Goal: Task Accomplishment & Management: Use online tool/utility

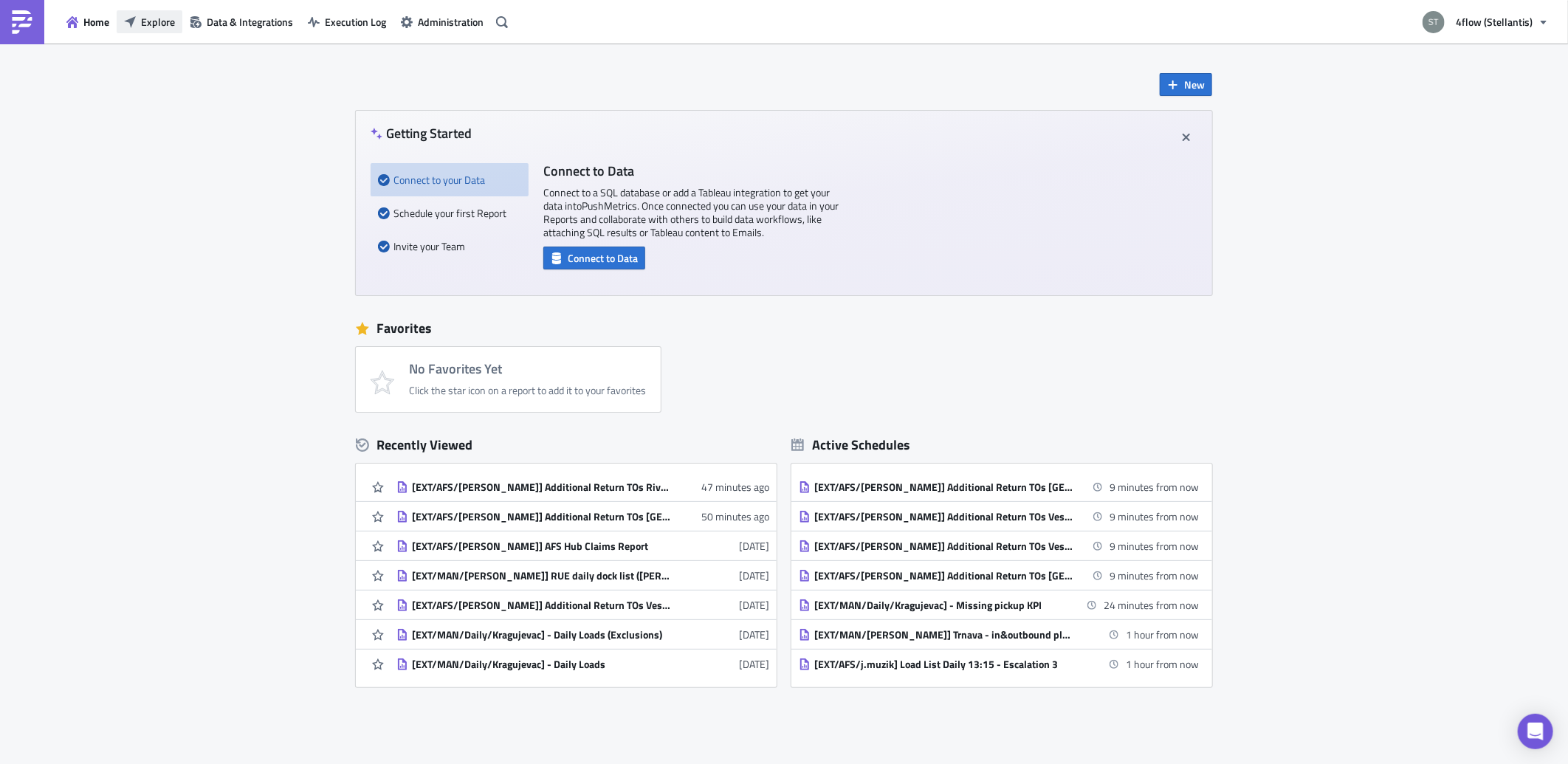
click at [166, 28] on span "Explore" at bounding box center [157, 22] width 34 height 15
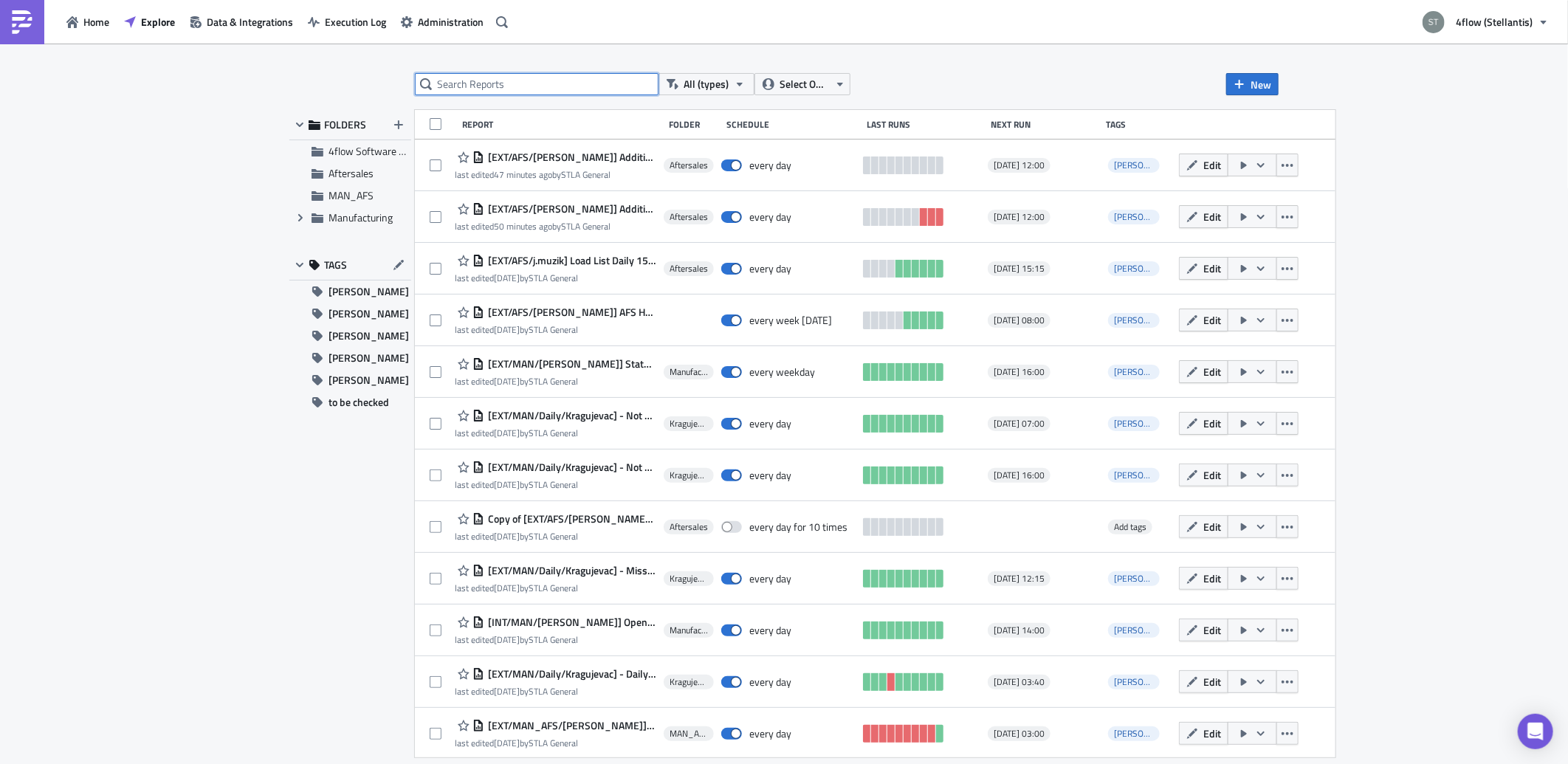
click at [524, 76] on input "text" at bounding box center [536, 84] width 243 height 22
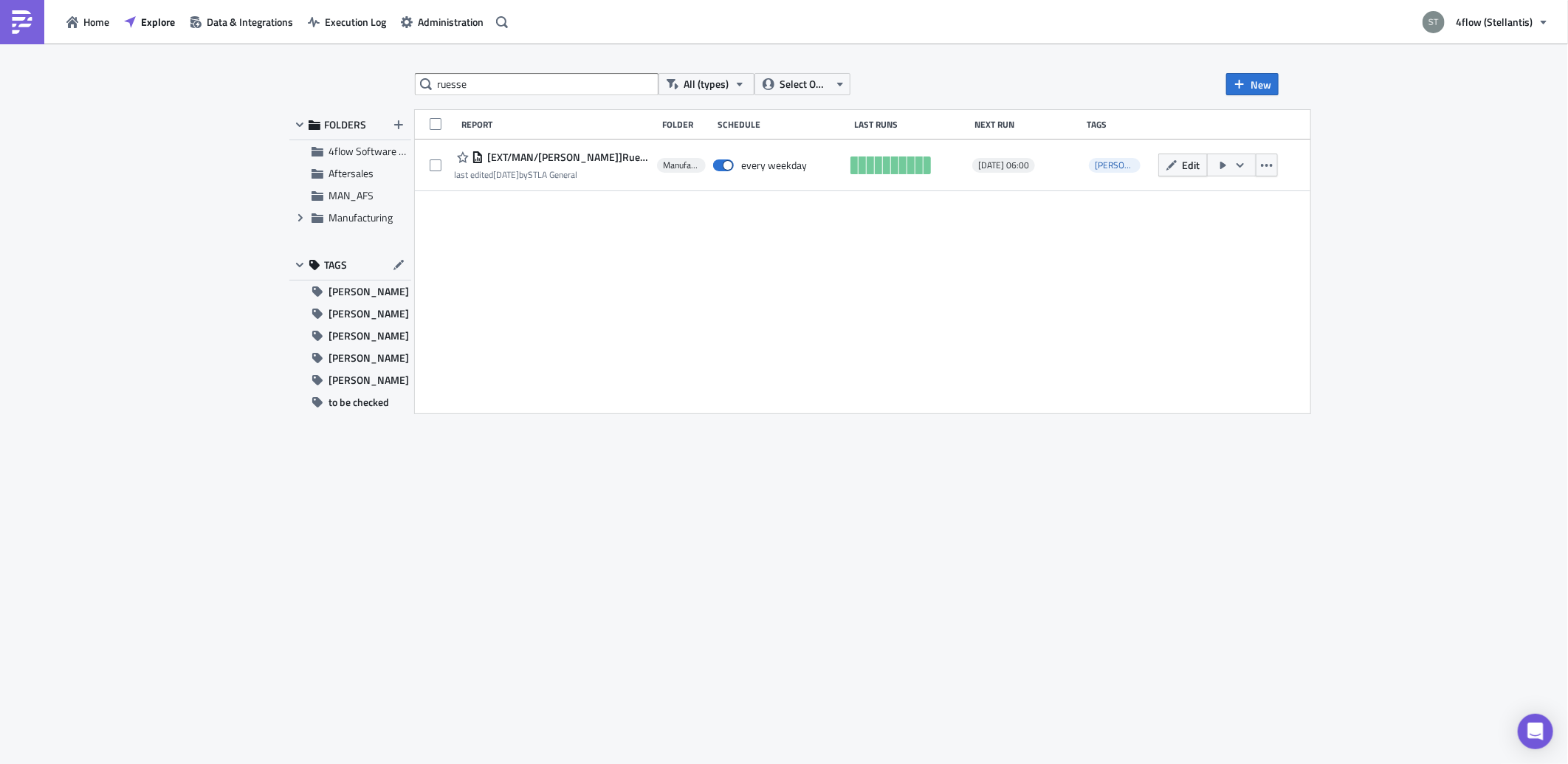
drag, startPoint x: 569, startPoint y: 96, endPoint x: 574, endPoint y: 108, distance: 13.0
click at [570, 102] on div "ruesse All (types) Select Owner New FOLDERS 4flow Software KAM Aftersales MAN_A…" at bounding box center [784, 404] width 1004 height 663
drag, startPoint x: 550, startPoint y: 34, endPoint x: 548, endPoint y: 16, distance: 18.1
click at [548, 16] on div "Home Explore Data & Integrations Execution Log Administration 4flow (Stellantis…" at bounding box center [784, 383] width 1568 height 767
drag, startPoint x: 548, startPoint y: 16, endPoint x: 497, endPoint y: 77, distance: 79.5
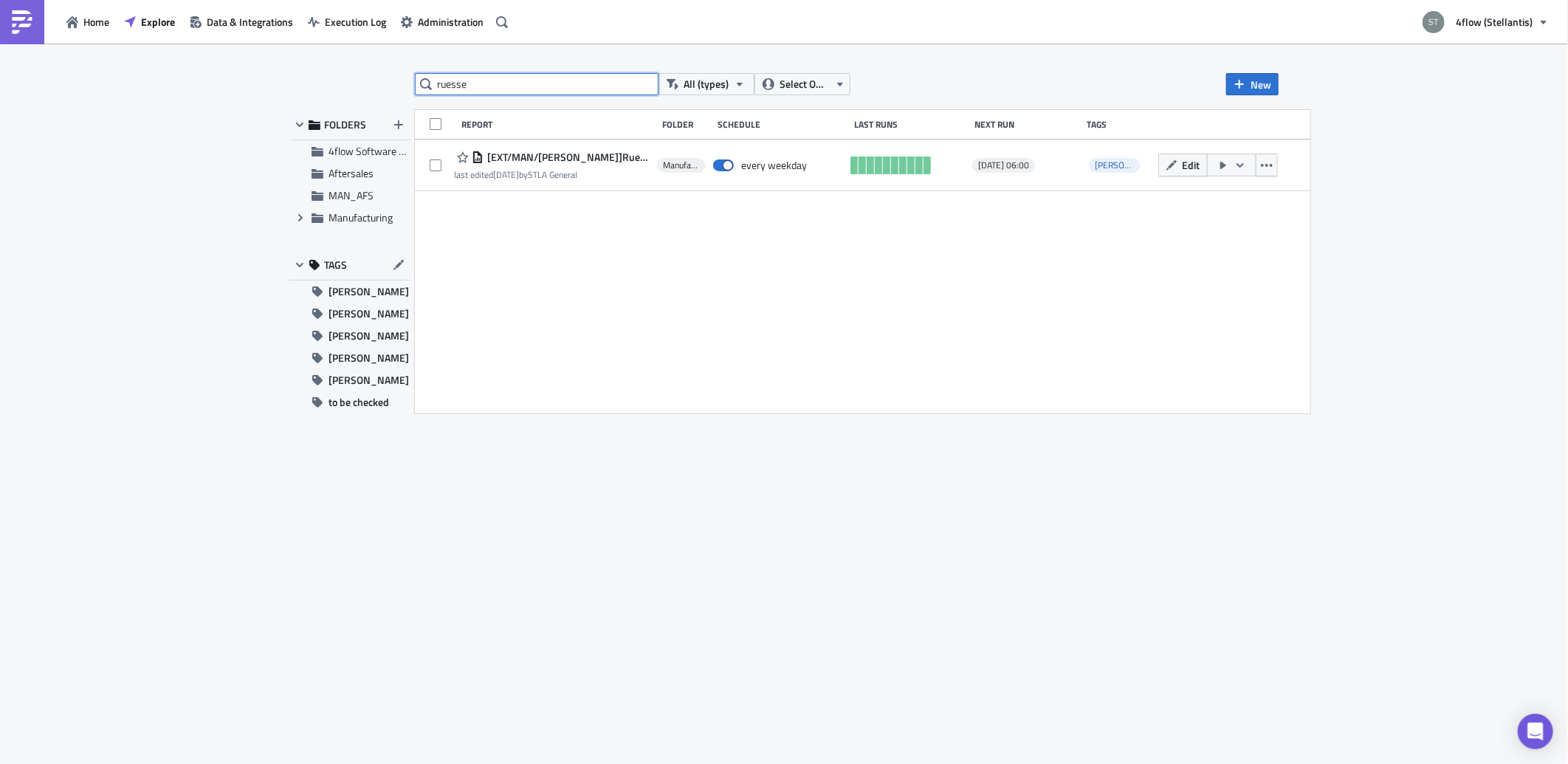
click at [497, 77] on input "ruesse" at bounding box center [536, 84] width 243 height 22
type input "incoming"
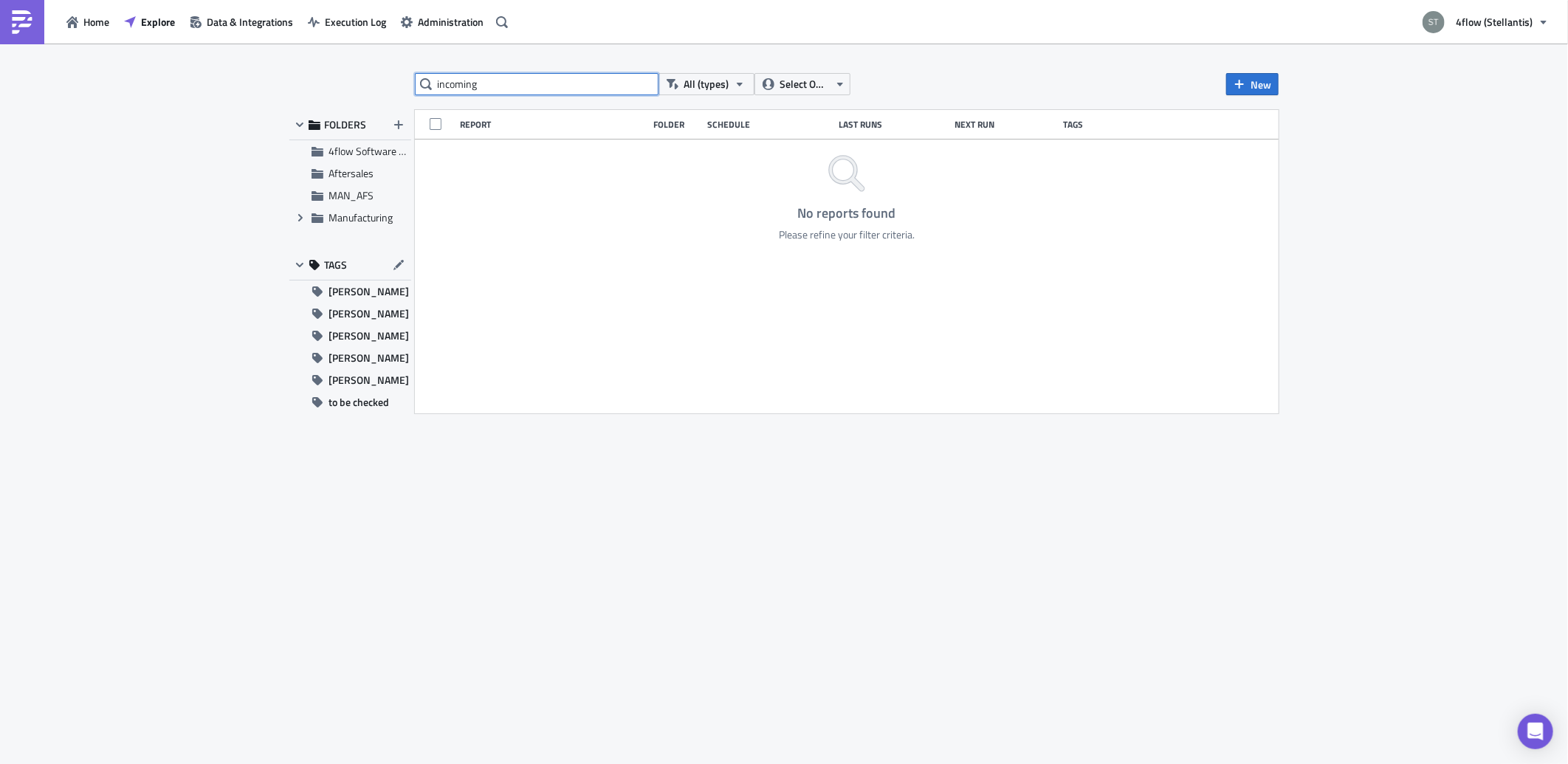
click at [497, 76] on input "incoming" at bounding box center [536, 84] width 243 height 22
click at [365, 33] on button "Execution Log" at bounding box center [347, 22] width 93 height 23
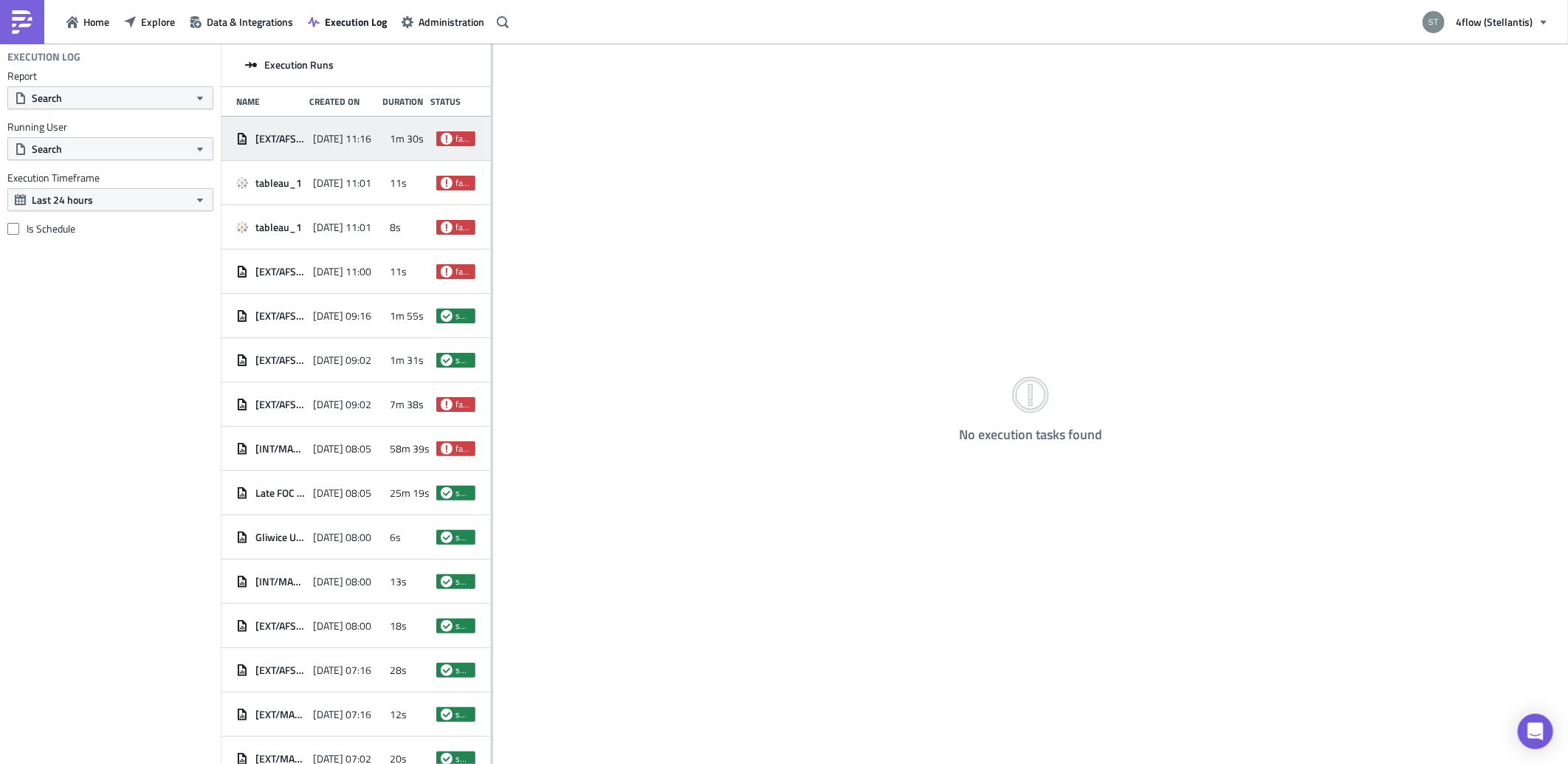
click at [372, 145] on div "[DATE] 11:16" at bounding box center [347, 139] width 70 height 27
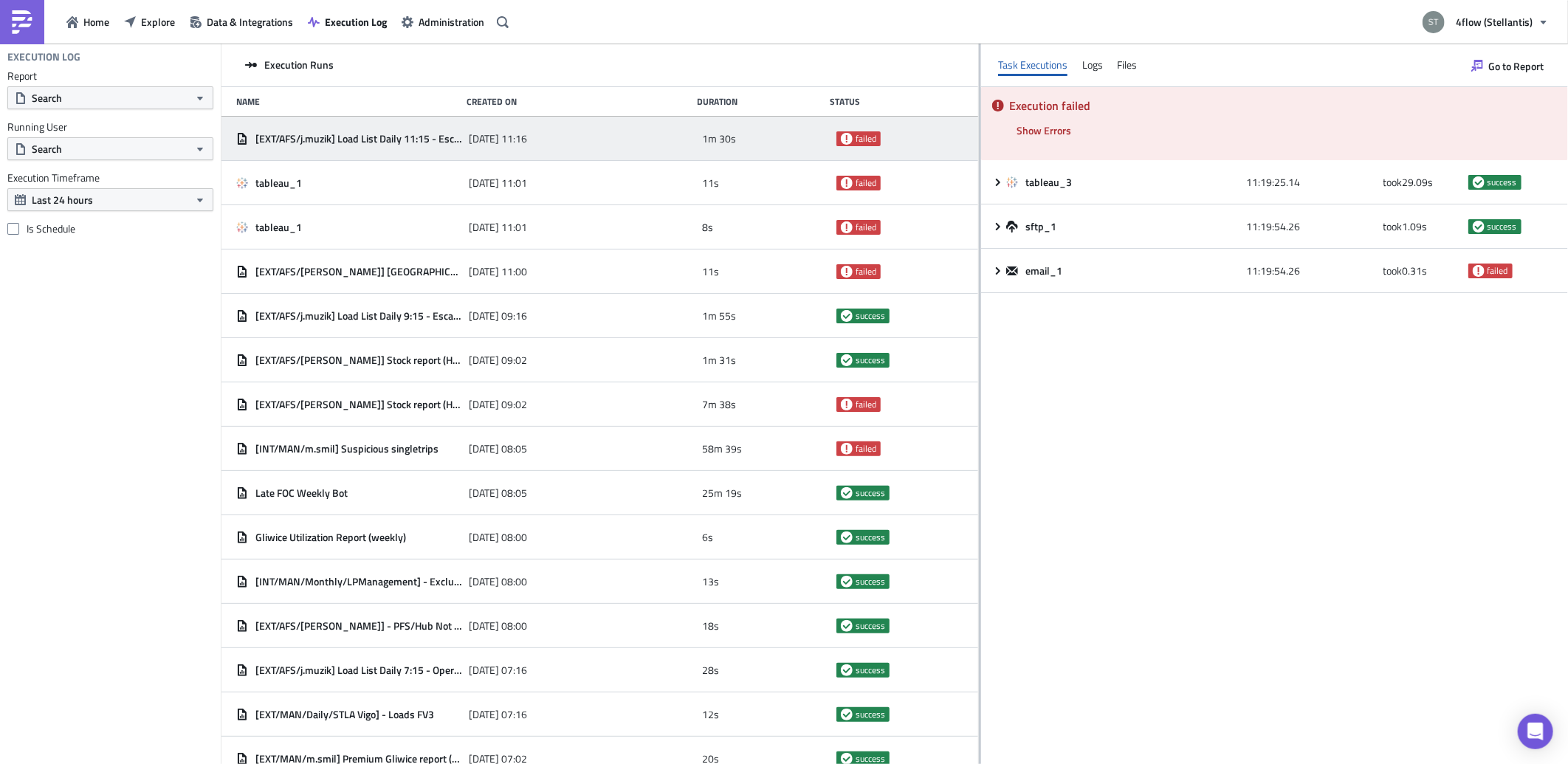
drag, startPoint x: 491, startPoint y: 120, endPoint x: 935, endPoint y: 158, distance: 445.6
click at [979, 158] on div at bounding box center [980, 405] width 3 height 723
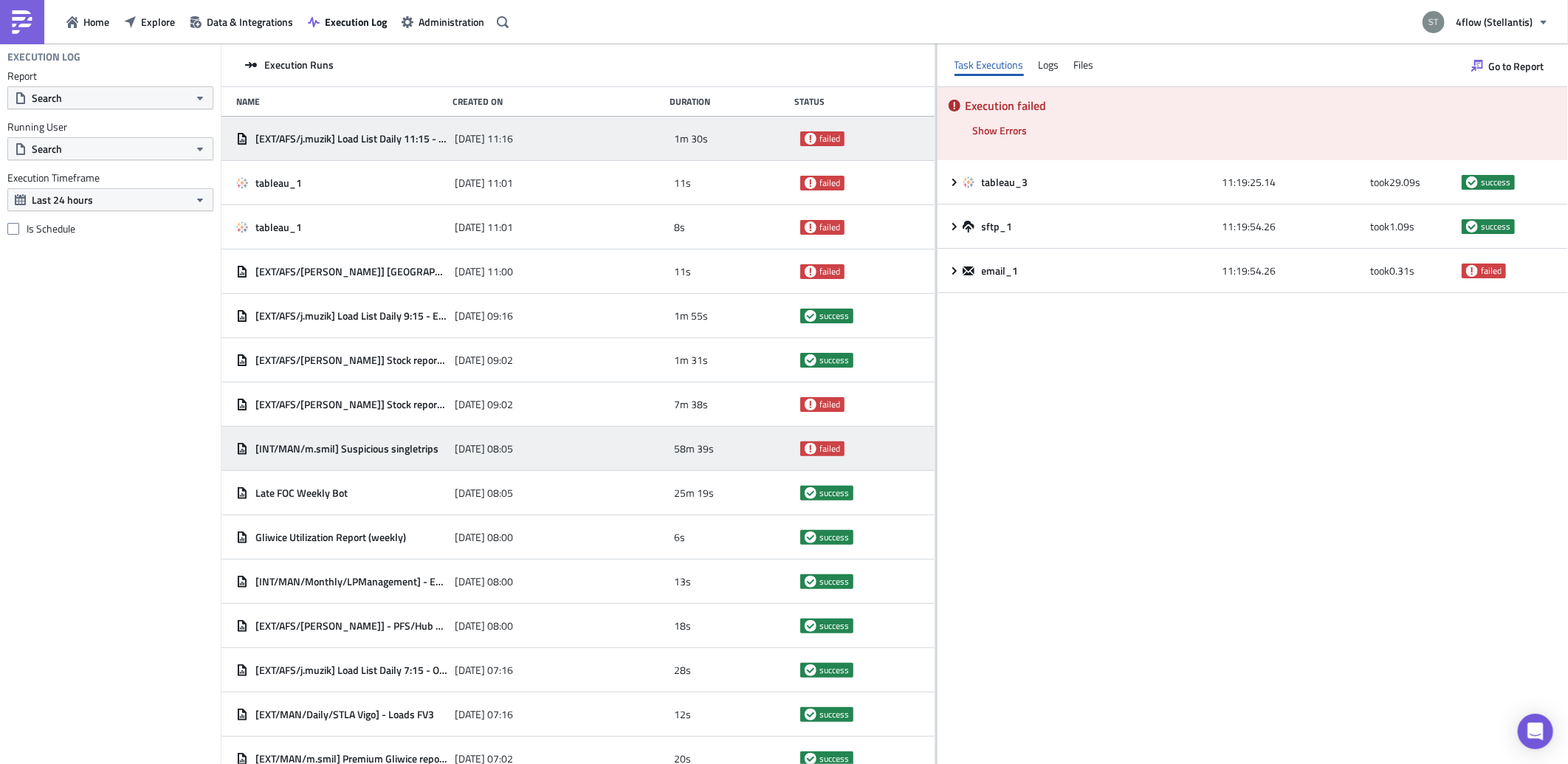
click at [511, 442] on span "[DATE] 08:05" at bounding box center [484, 448] width 58 height 13
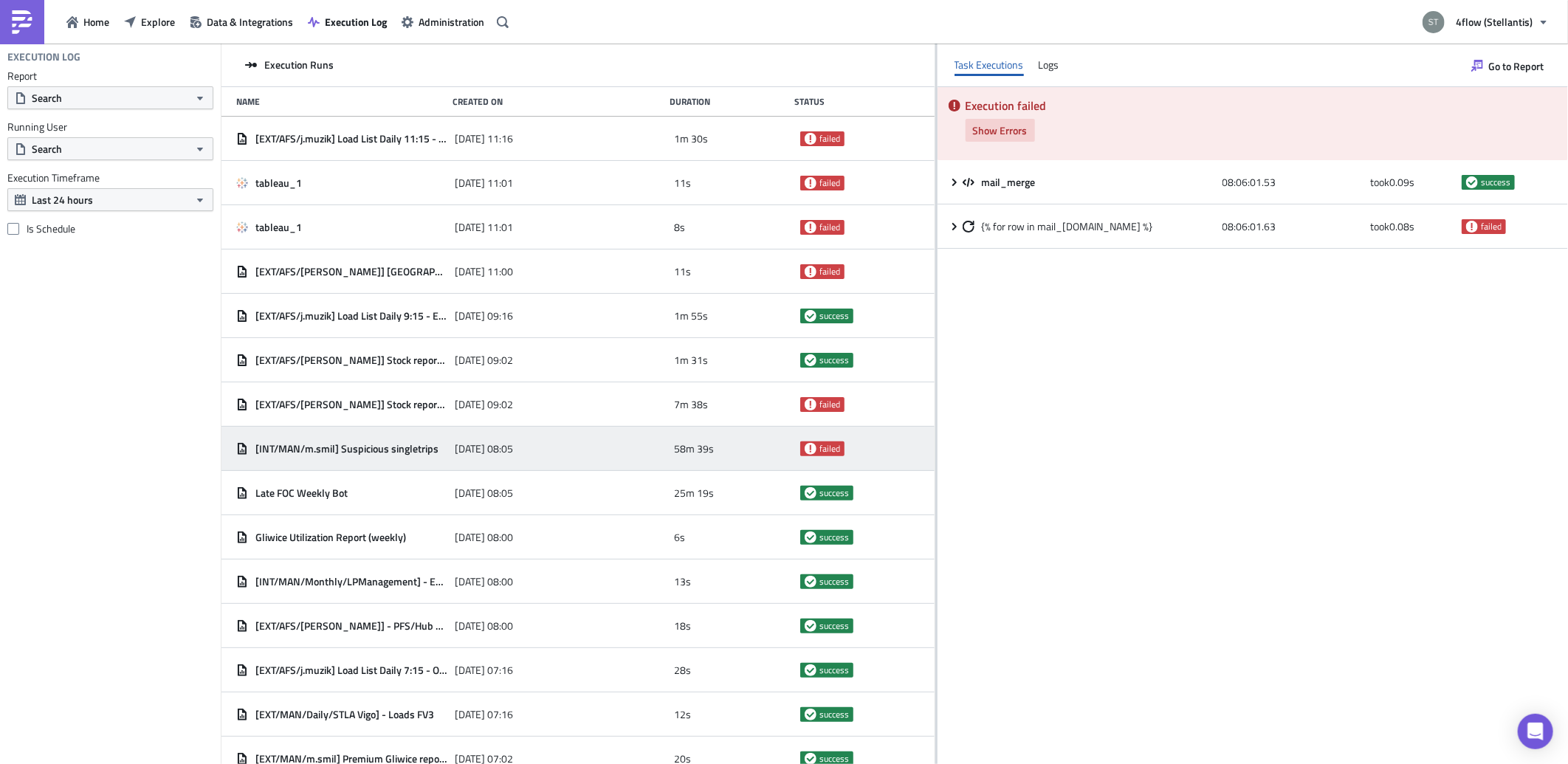
click at [1018, 136] on span "Show Errors" at bounding box center [999, 130] width 54 height 15
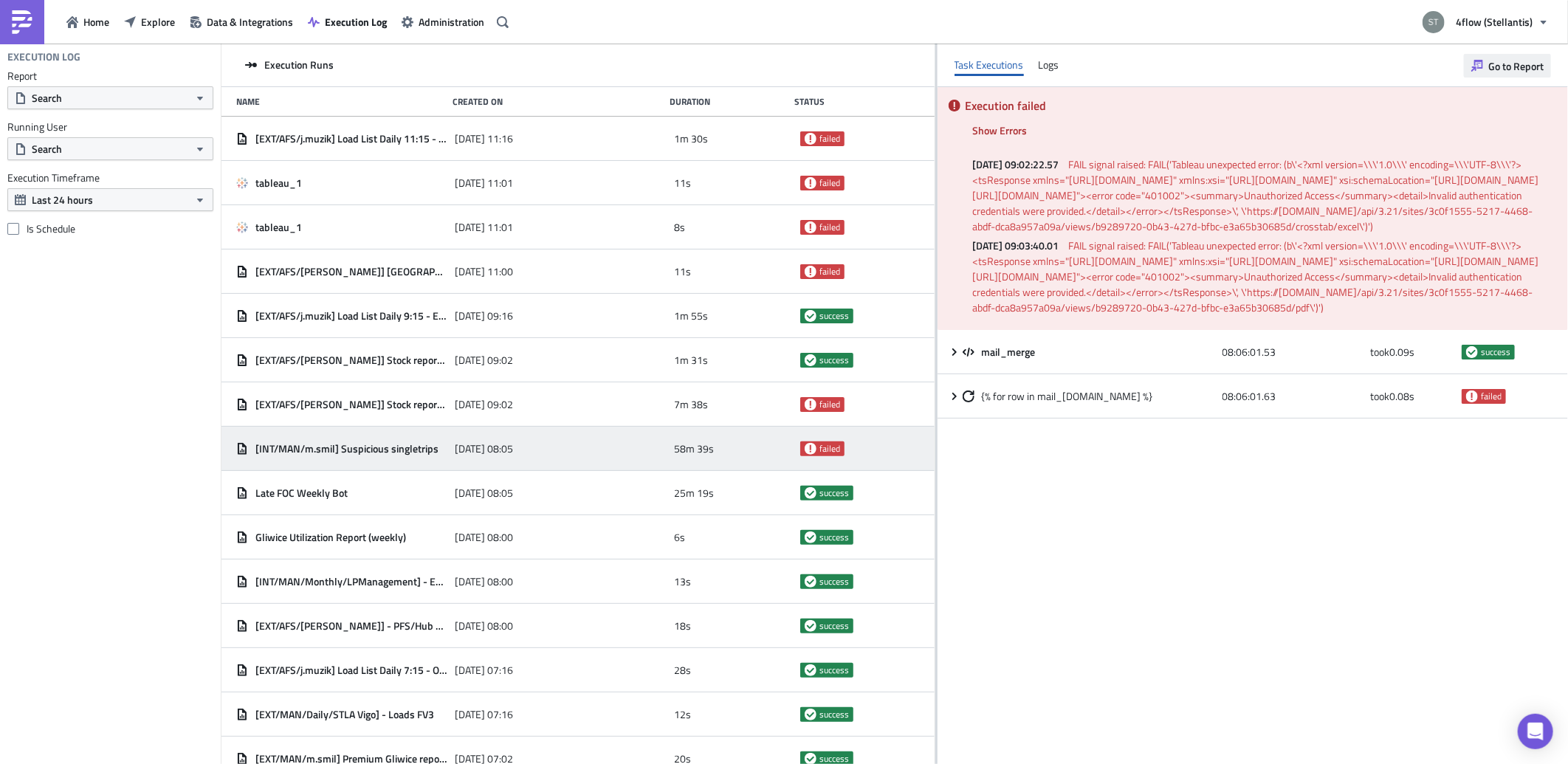
click at [1513, 69] on span "Go to Report" at bounding box center [1516, 66] width 55 height 15
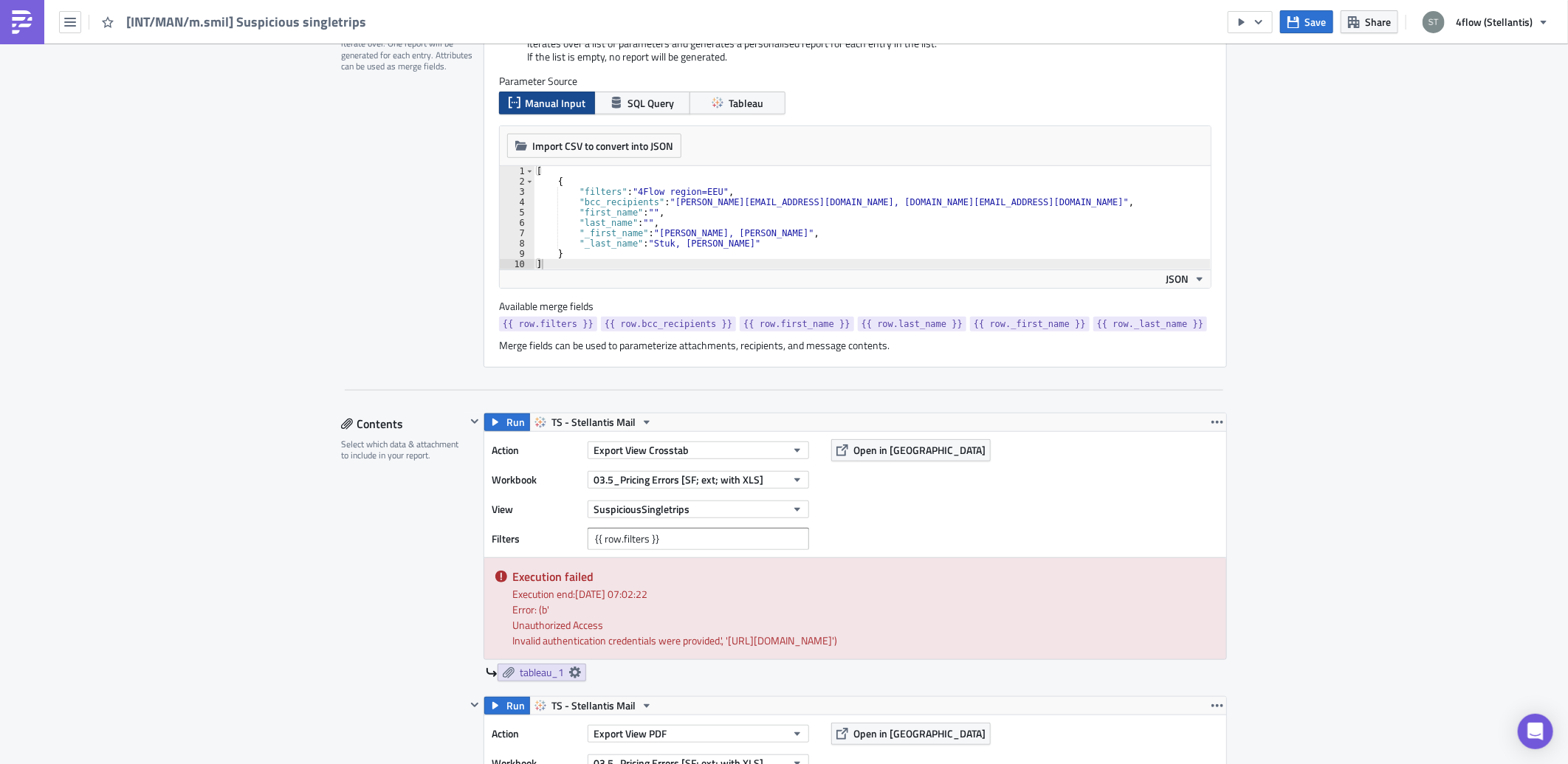
scroll to position [410, 0]
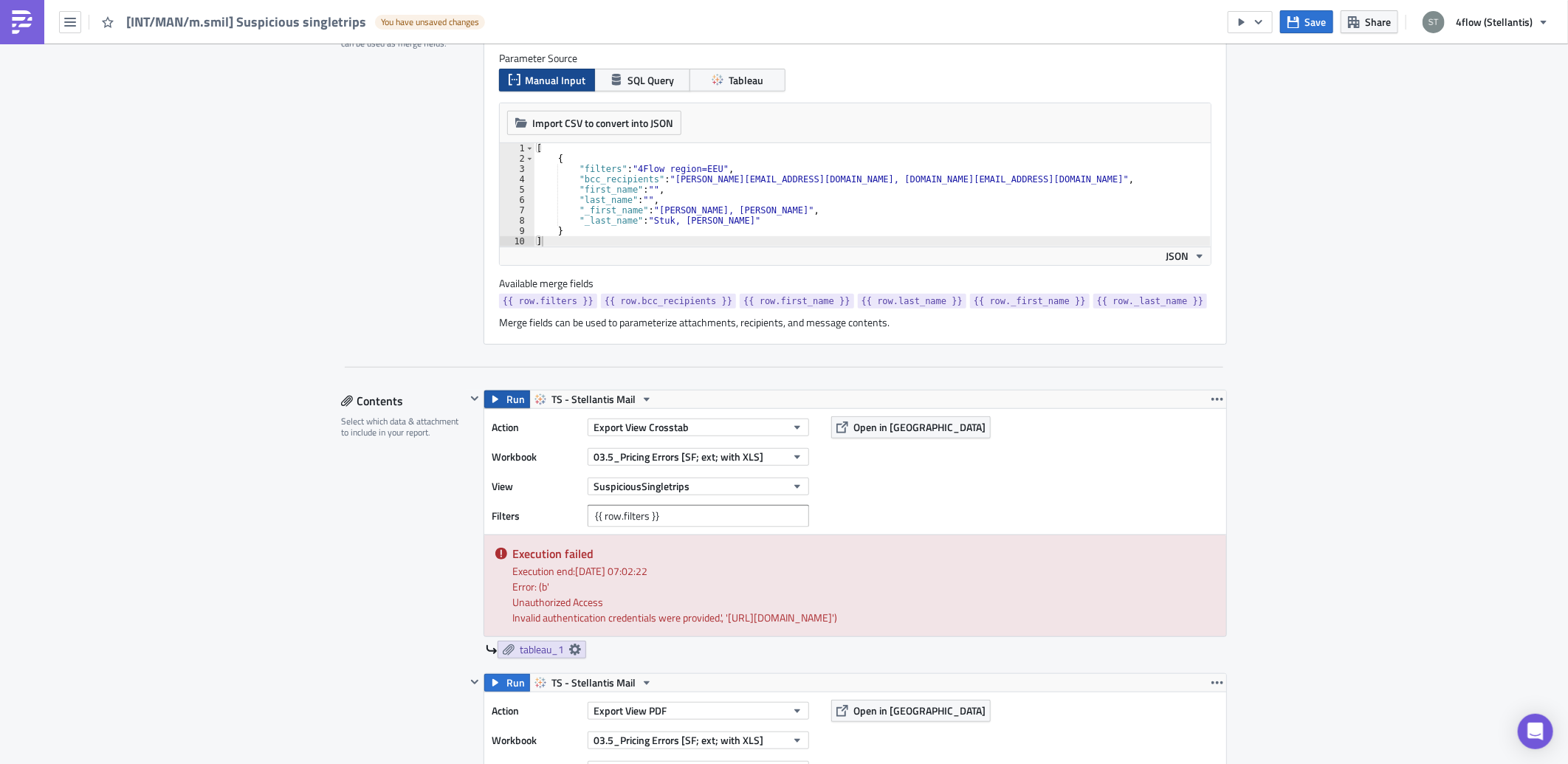
click at [507, 404] on span "Run" at bounding box center [515, 399] width 18 height 18
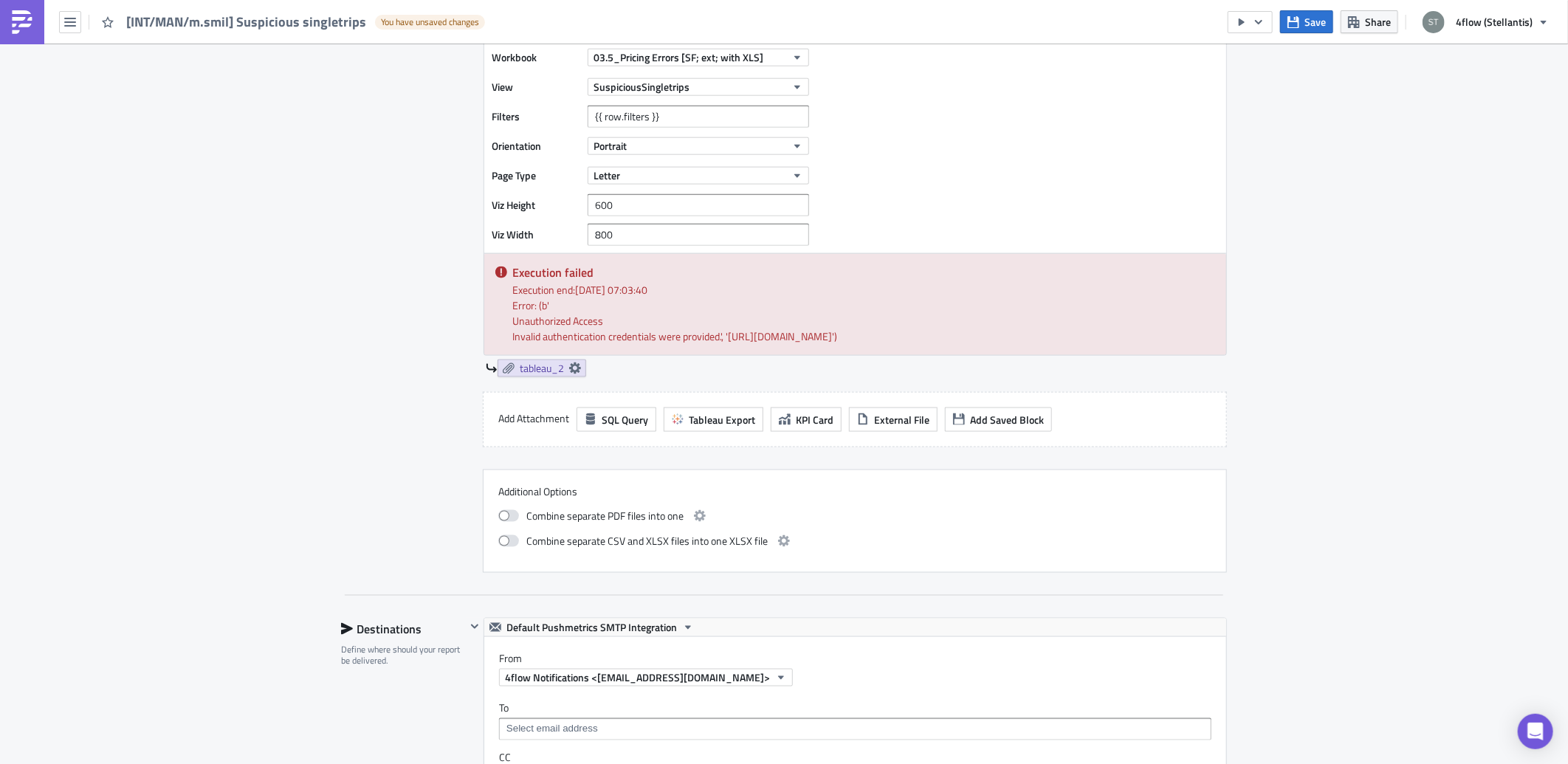
scroll to position [1050, 0]
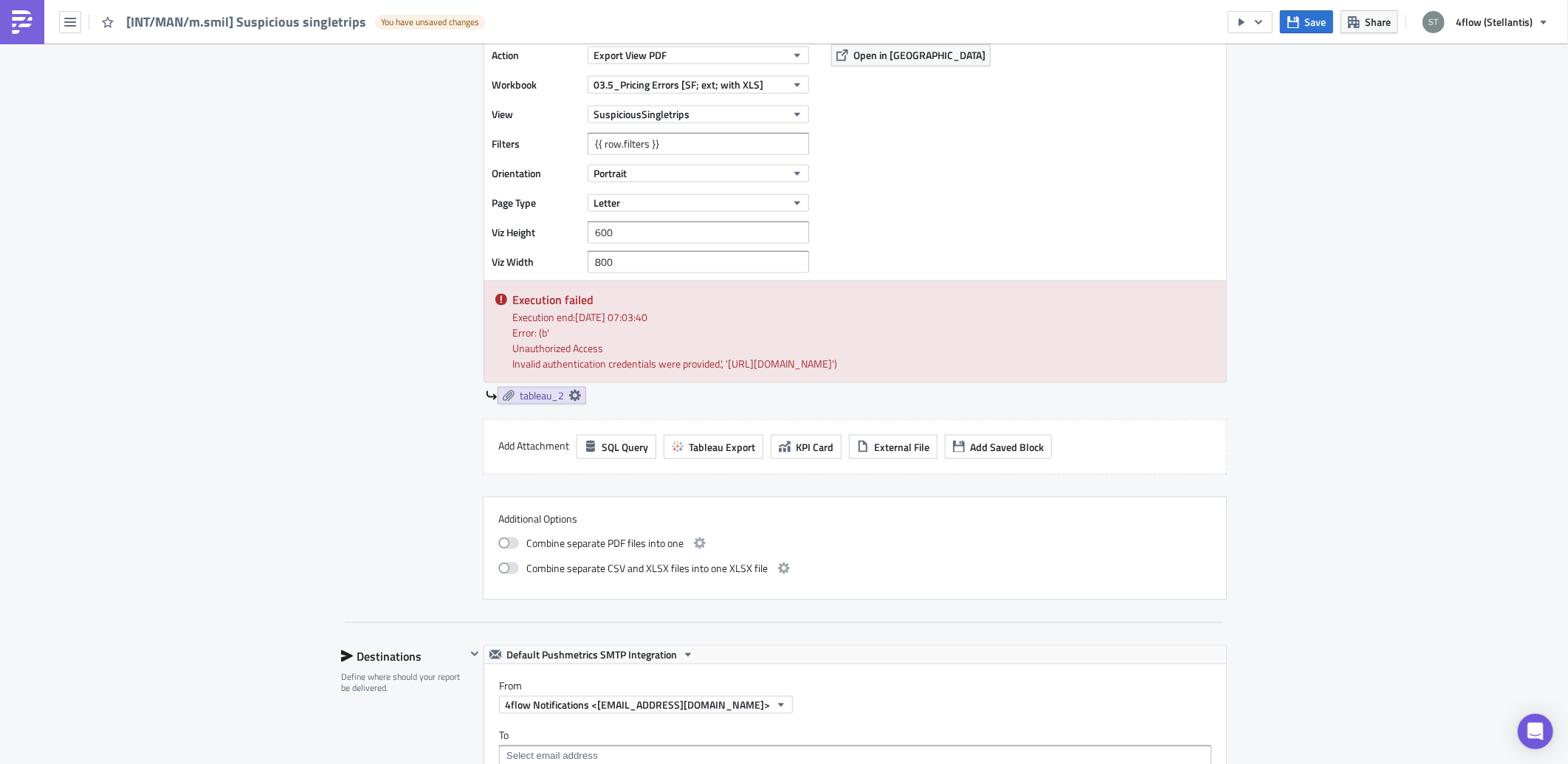
drag, startPoint x: 817, startPoint y: 382, endPoint x: 726, endPoint y: 363, distance: 93.0
click at [726, 363] on div "Error: (b' Unauthorized Access Invalid authentication credentials were provided…" at bounding box center [864, 348] width 703 height 46
copy div "https://tableau.analytics.4flow-vista.com/api/3.21/sites/3c0f1555-5217-4468-abd…"
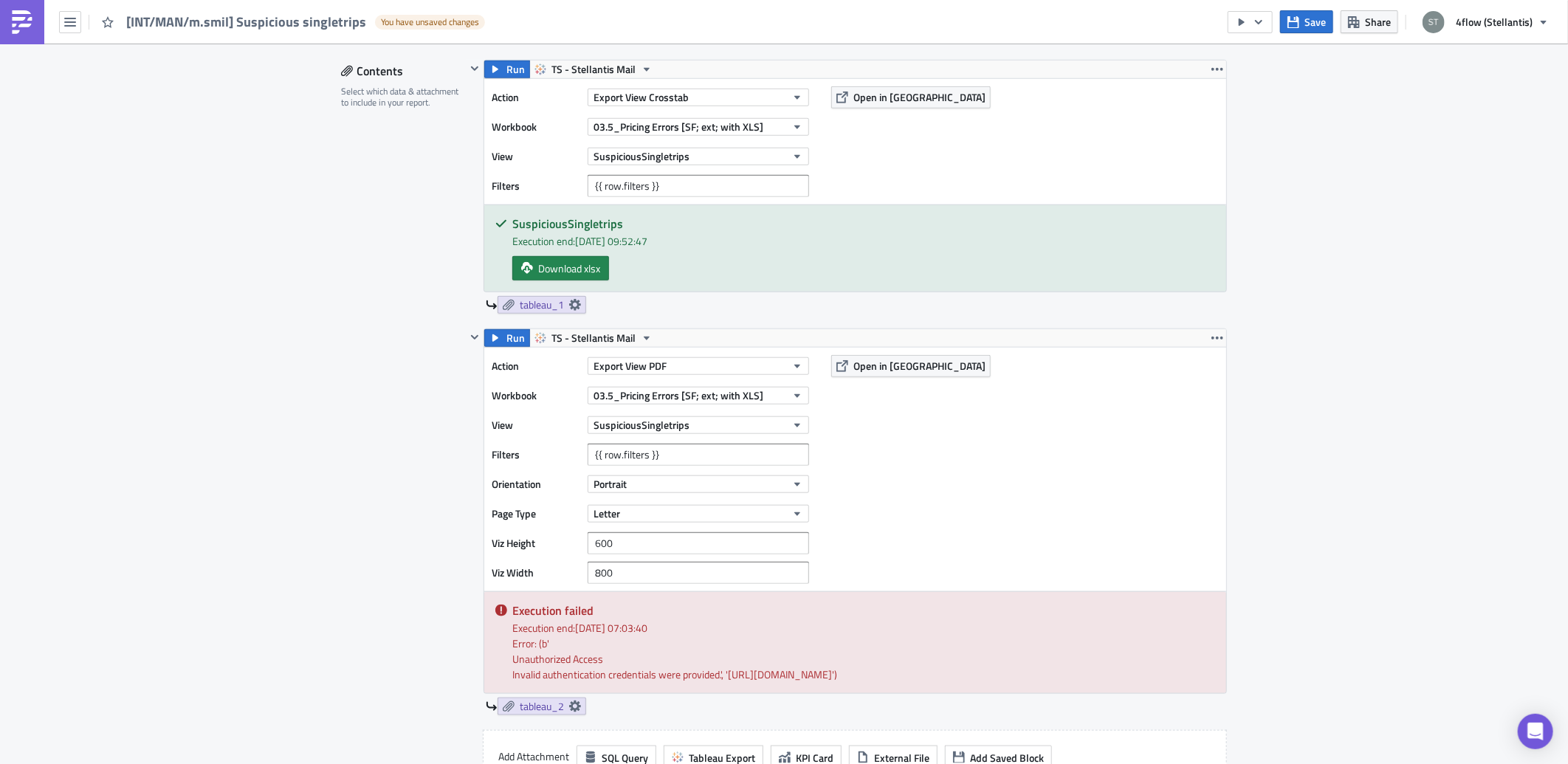
scroll to position [722, 0]
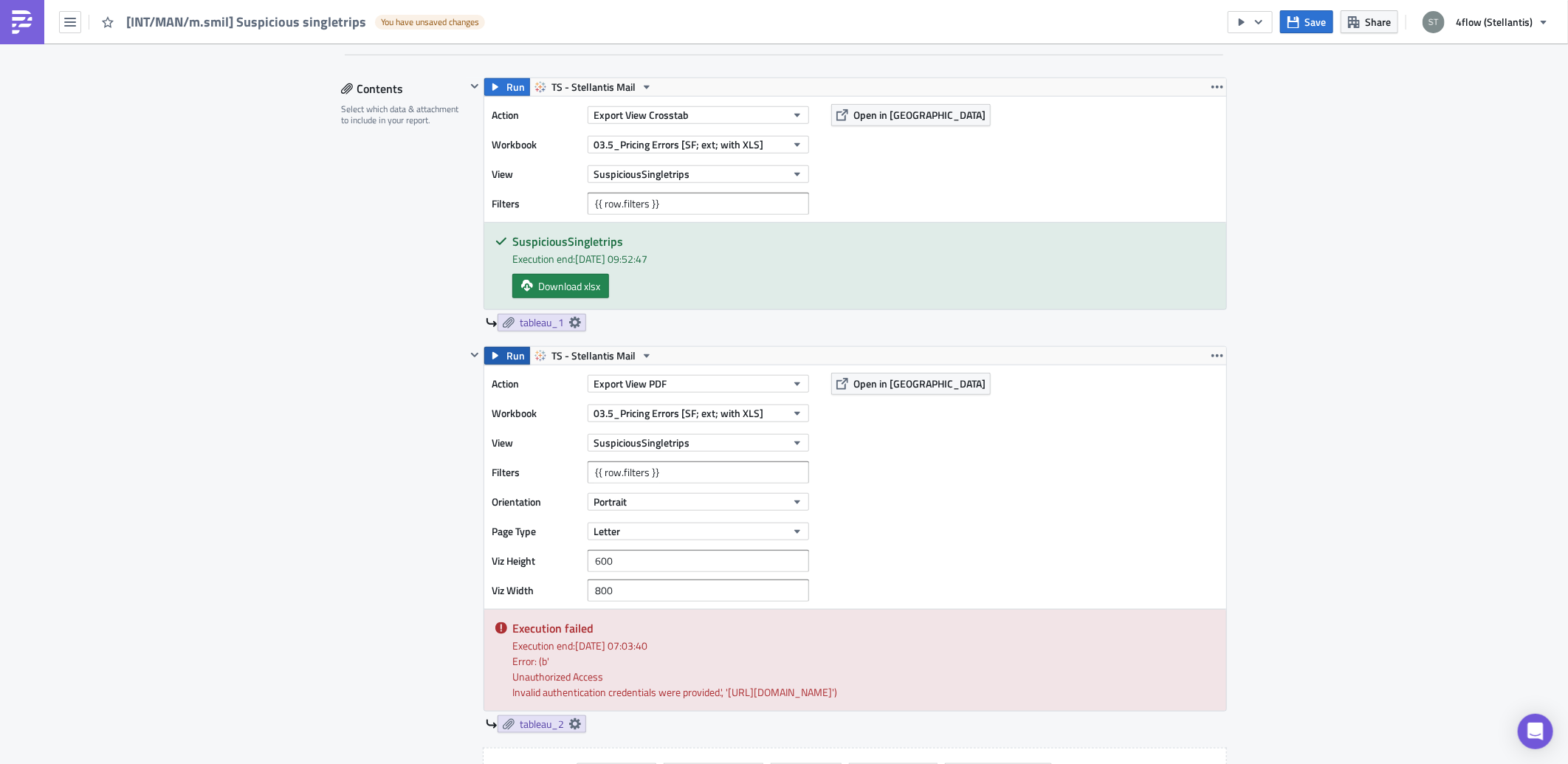
click at [507, 358] on span "Run" at bounding box center [515, 355] width 18 height 18
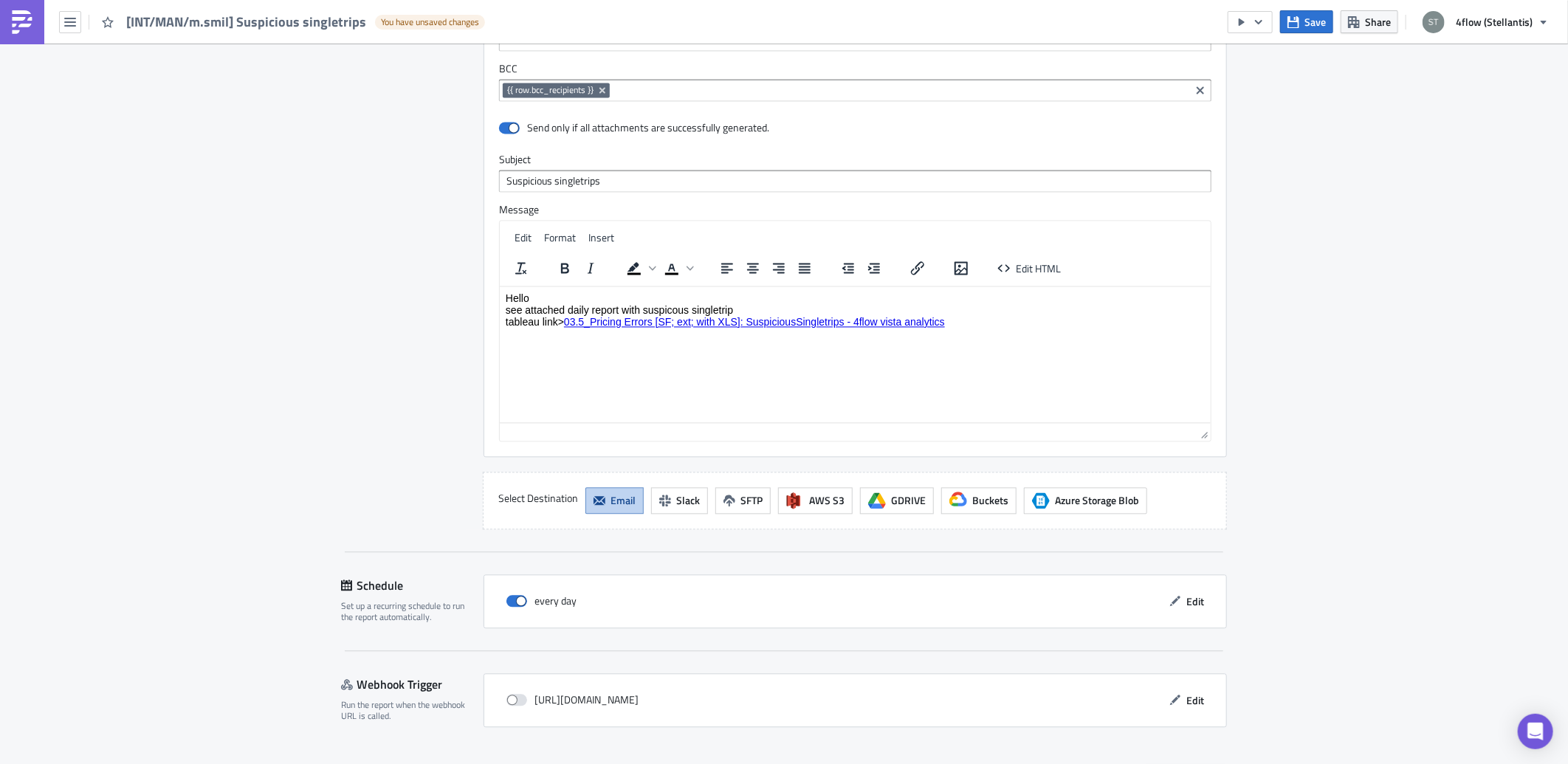
scroll to position [1840, 0]
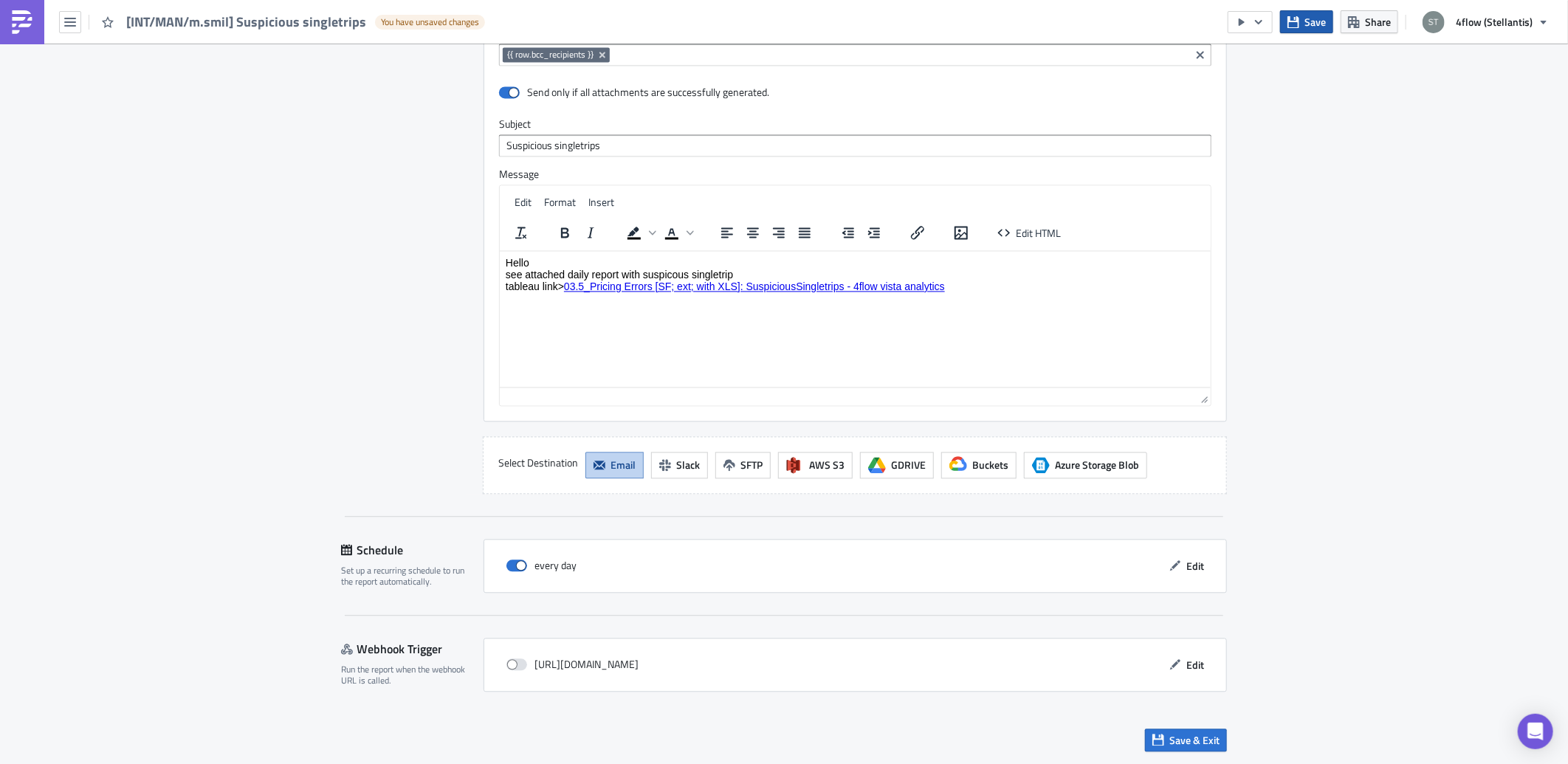
click at [1304, 15] on button "Save" at bounding box center [1307, 22] width 53 height 23
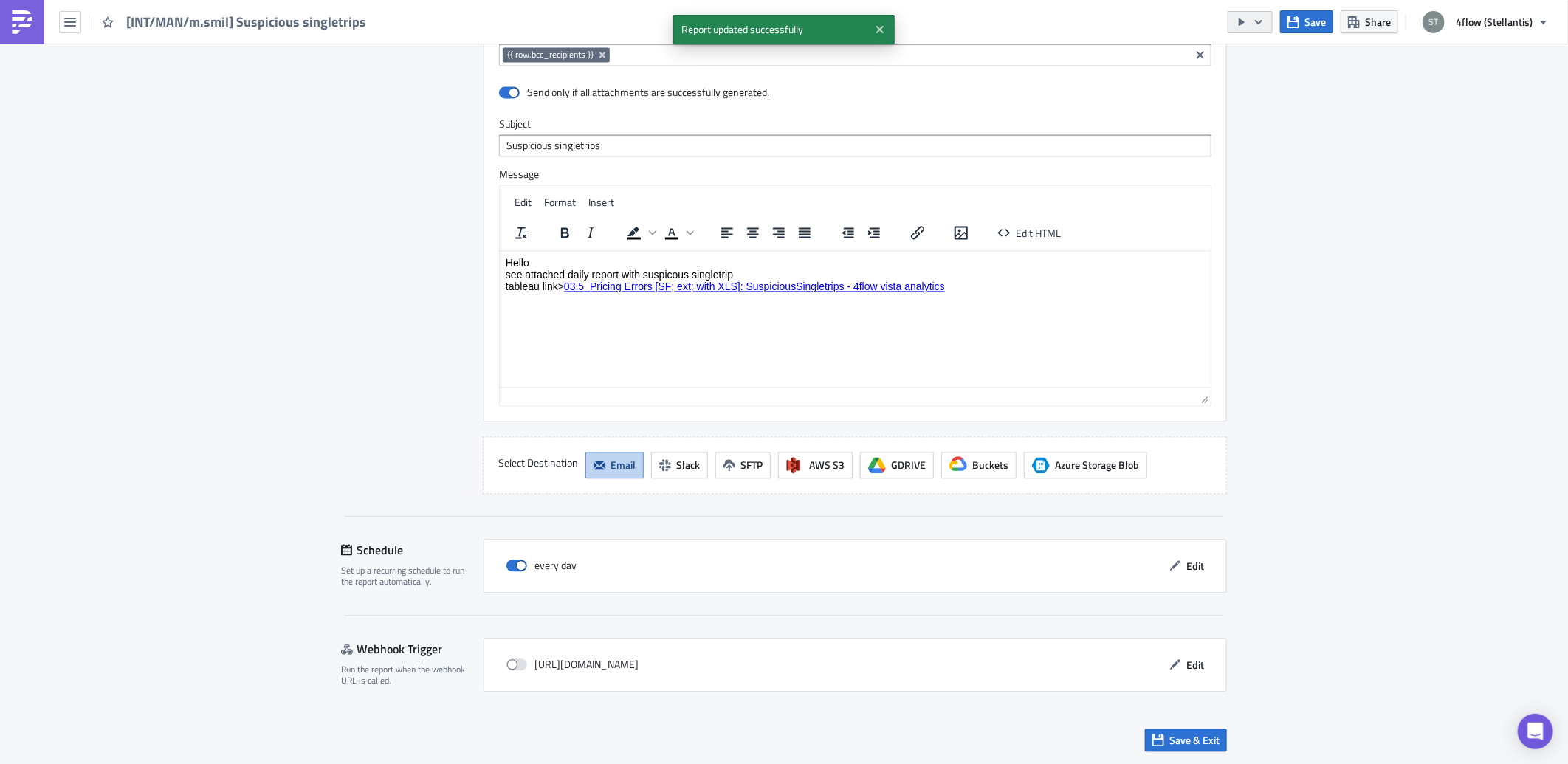
click at [1260, 22] on icon "button" at bounding box center [1258, 21] width 8 height 4
click at [1266, 83] on div "Run Report" at bounding box center [1297, 81] width 115 height 15
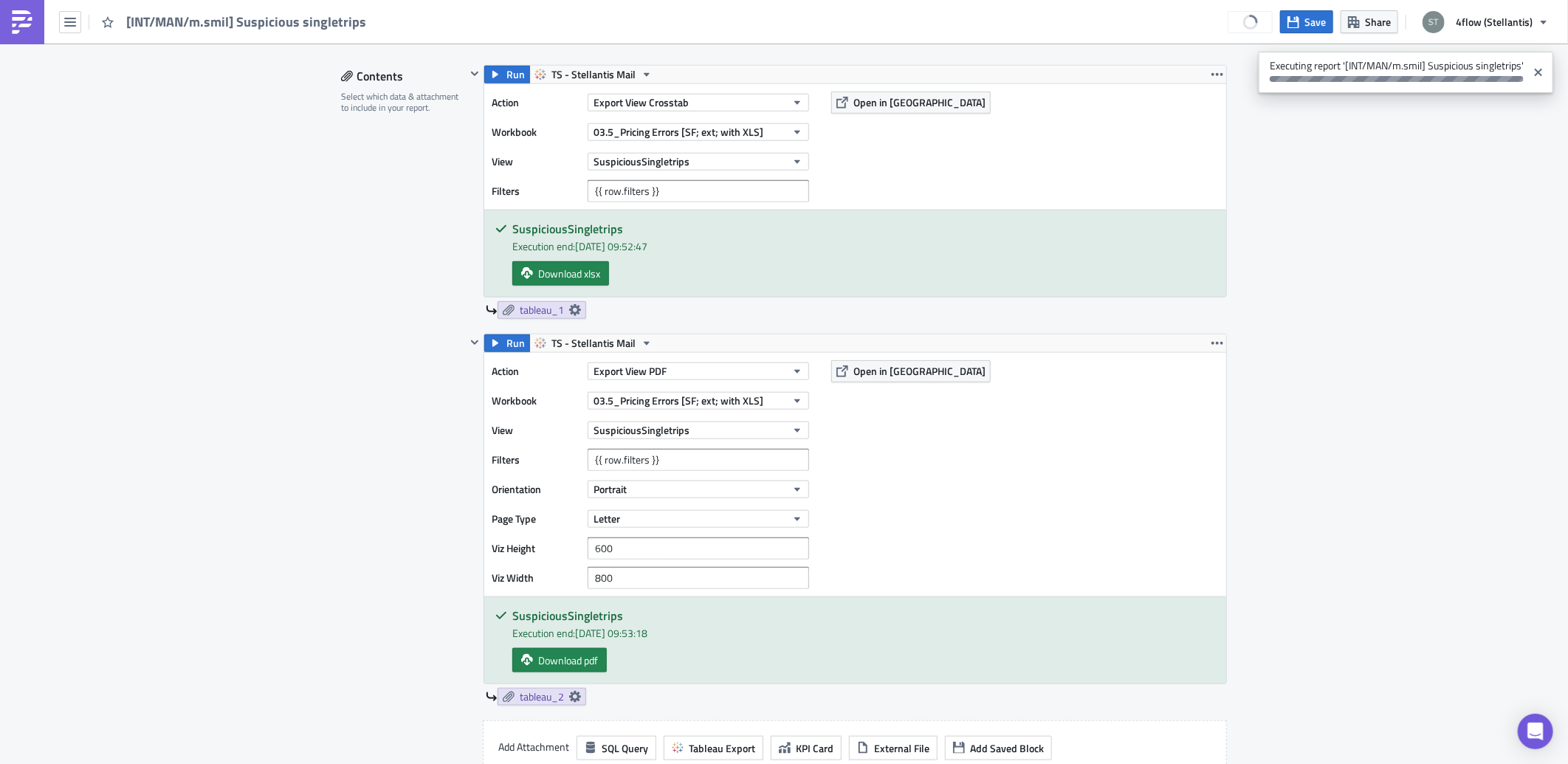
scroll to position [0, 0]
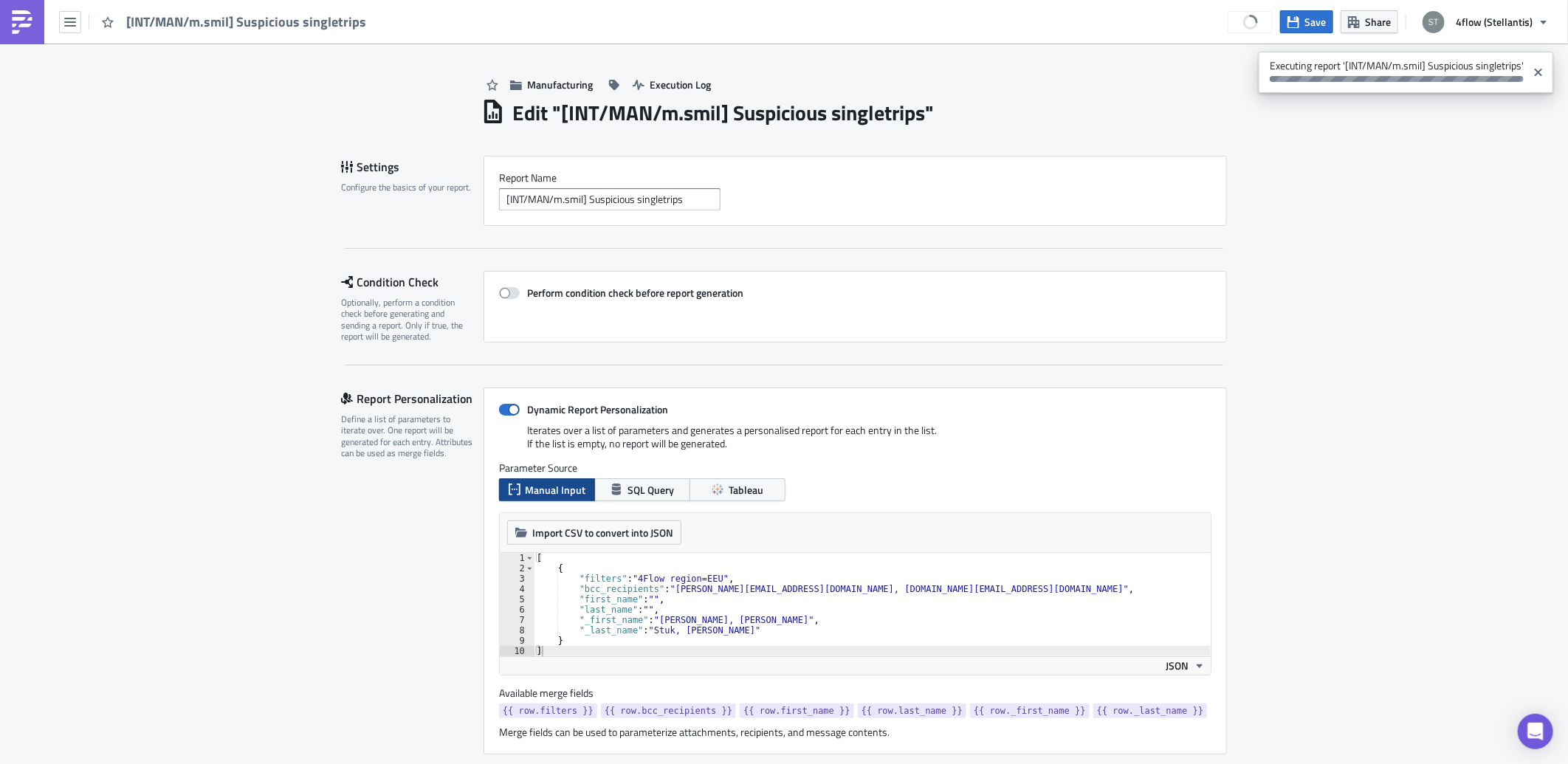
drag, startPoint x: 255, startPoint y: 481, endPoint x: 240, endPoint y: 112, distance: 369.3
click at [75, 31] on button "button" at bounding box center [71, 22] width 22 height 22
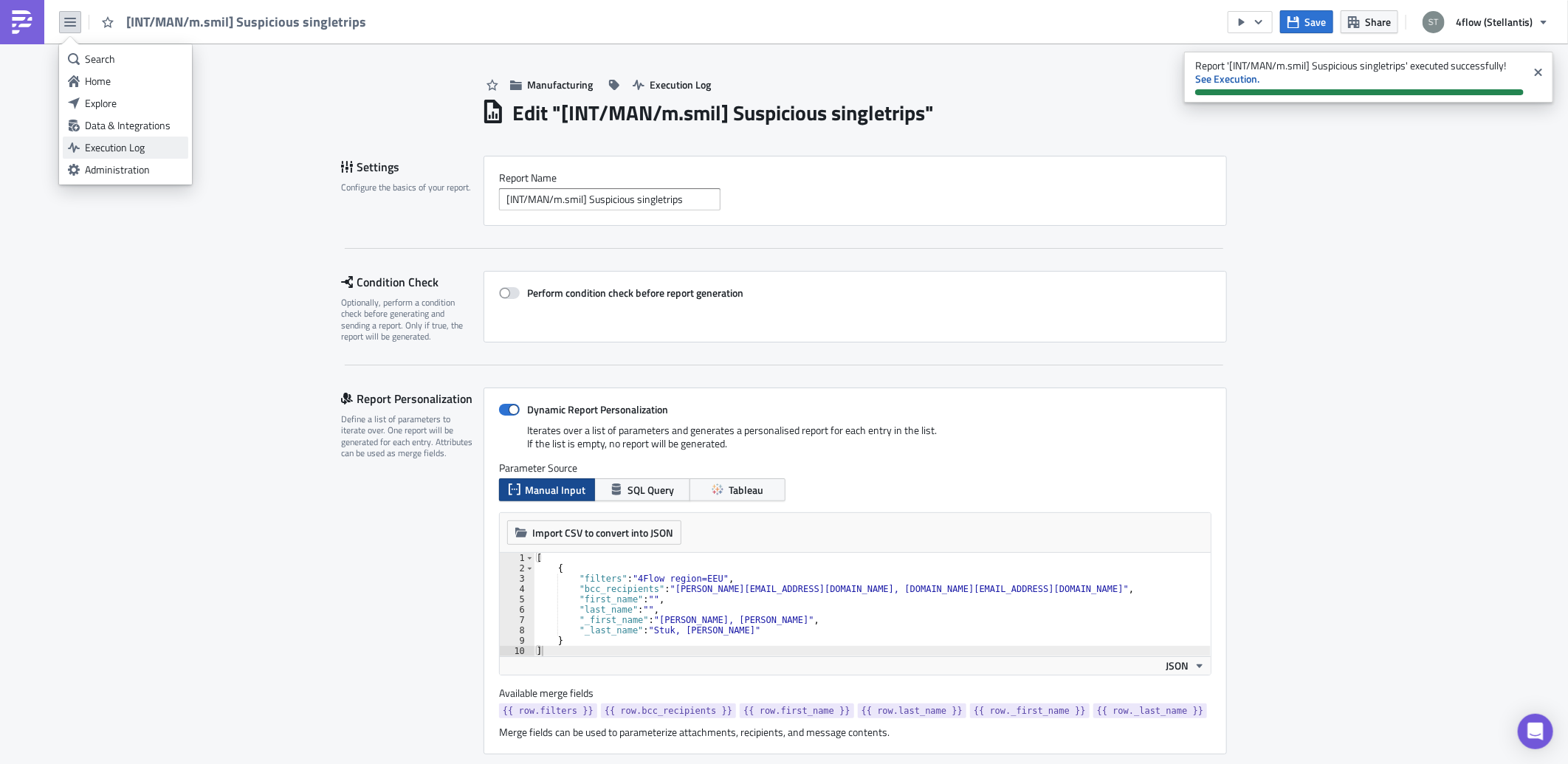
click at [127, 149] on div "Execution Log" at bounding box center [134, 147] width 98 height 15
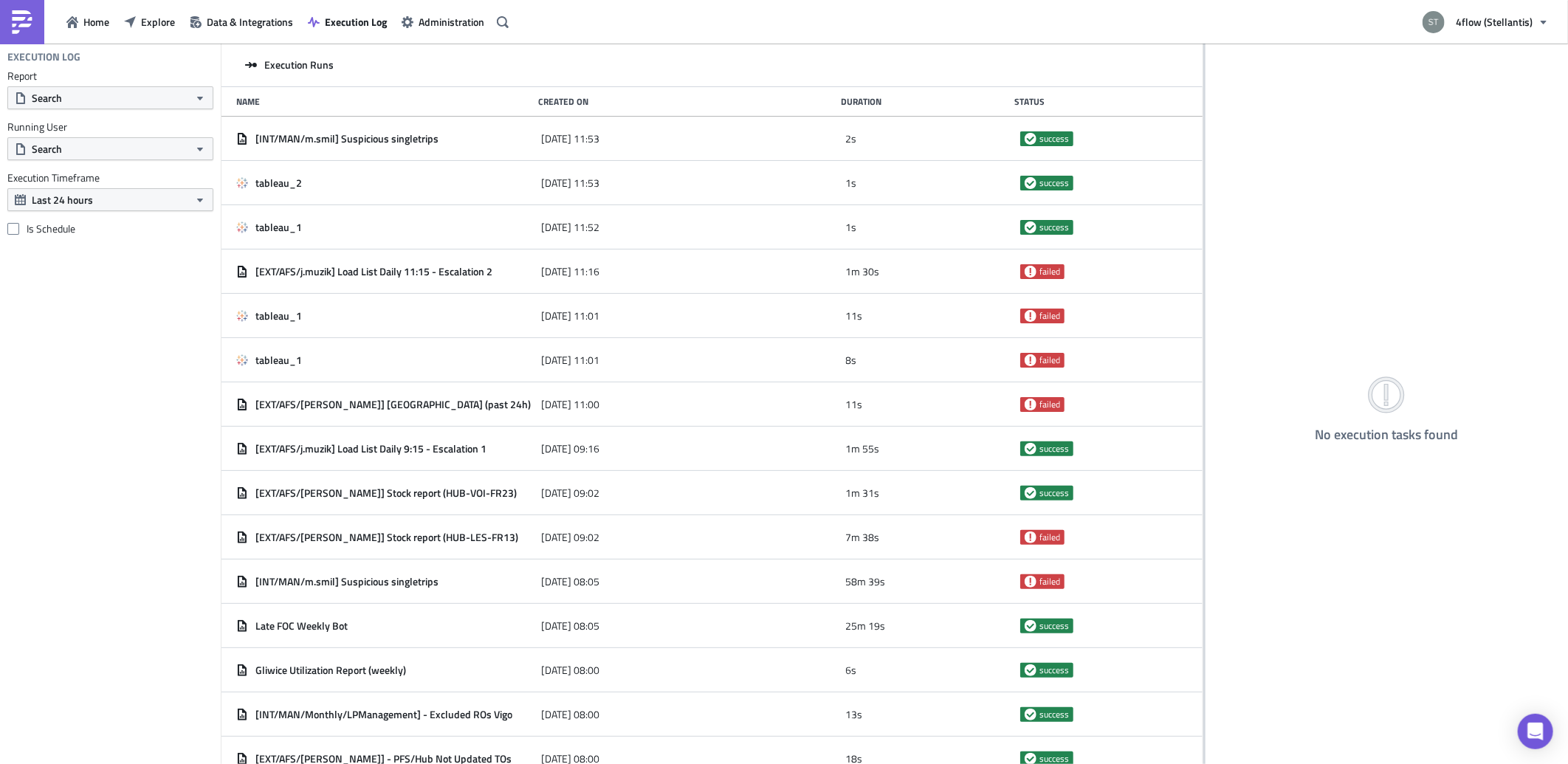
drag, startPoint x: 491, startPoint y: 145, endPoint x: 1533, endPoint y: 164, distance: 1042.2
click at [1533, 164] on div "Execution Runs Name Created On Duration Status [INT/MAN/m.smil] Suspicious sing…" at bounding box center [894, 405] width 1346 height 723
click at [142, 105] on button "Search" at bounding box center [110, 97] width 206 height 23
click at [145, 102] on button "Search" at bounding box center [110, 97] width 206 height 23
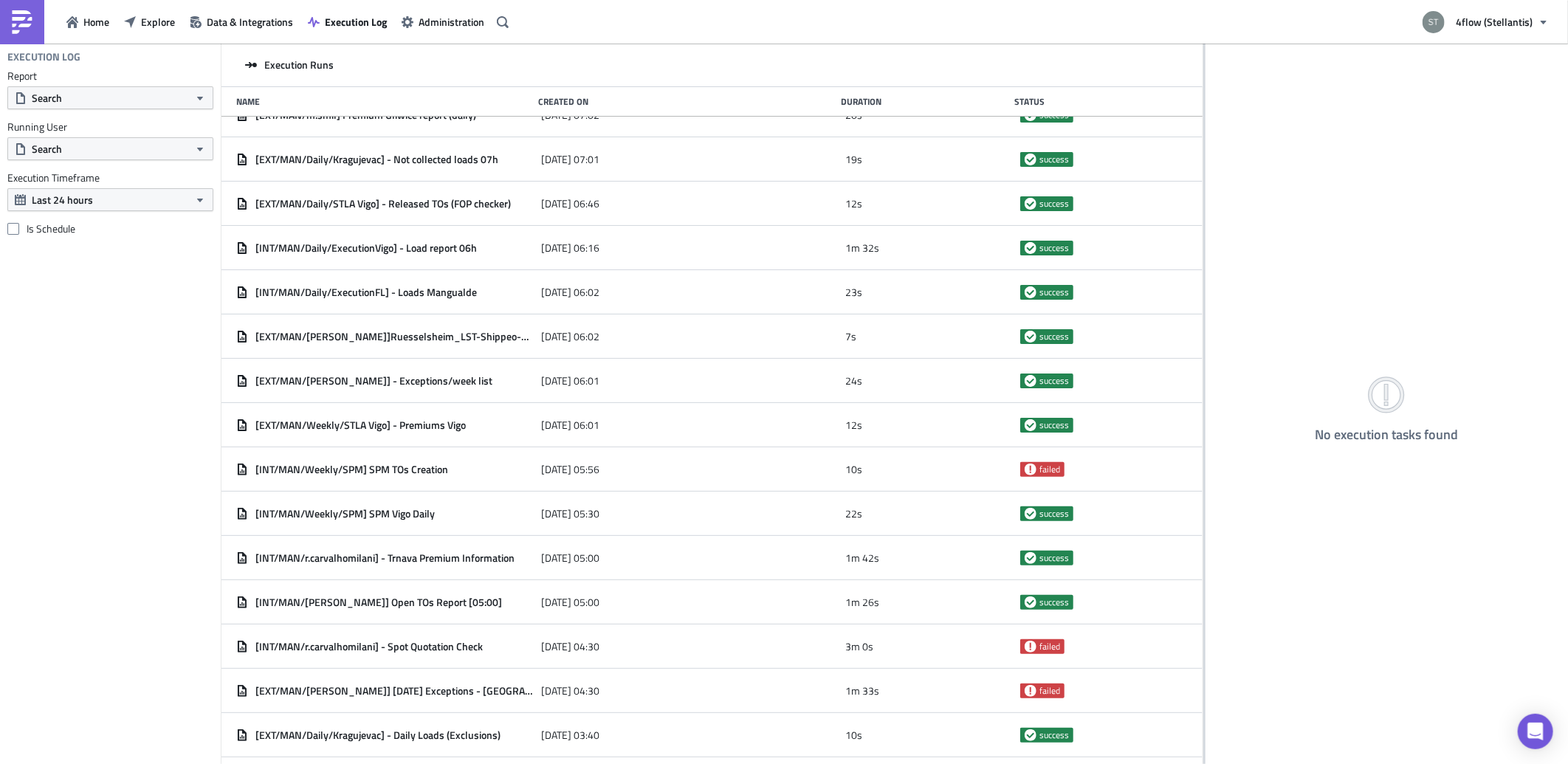
scroll to position [788, 0]
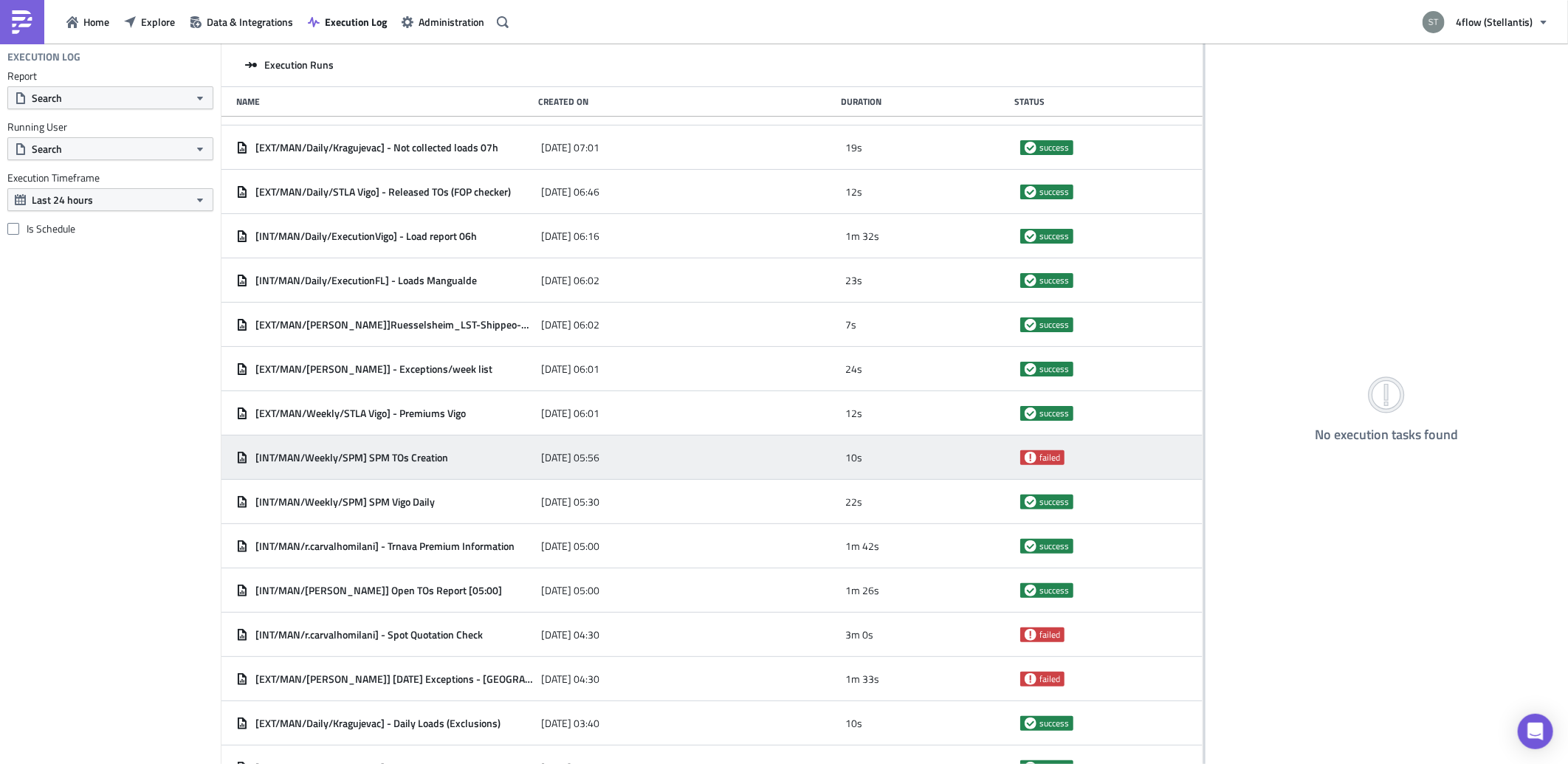
click at [485, 459] on div "[INT/MAN/Weekly/SPM] SPM TOs Creation" at bounding box center [385, 457] width 298 height 13
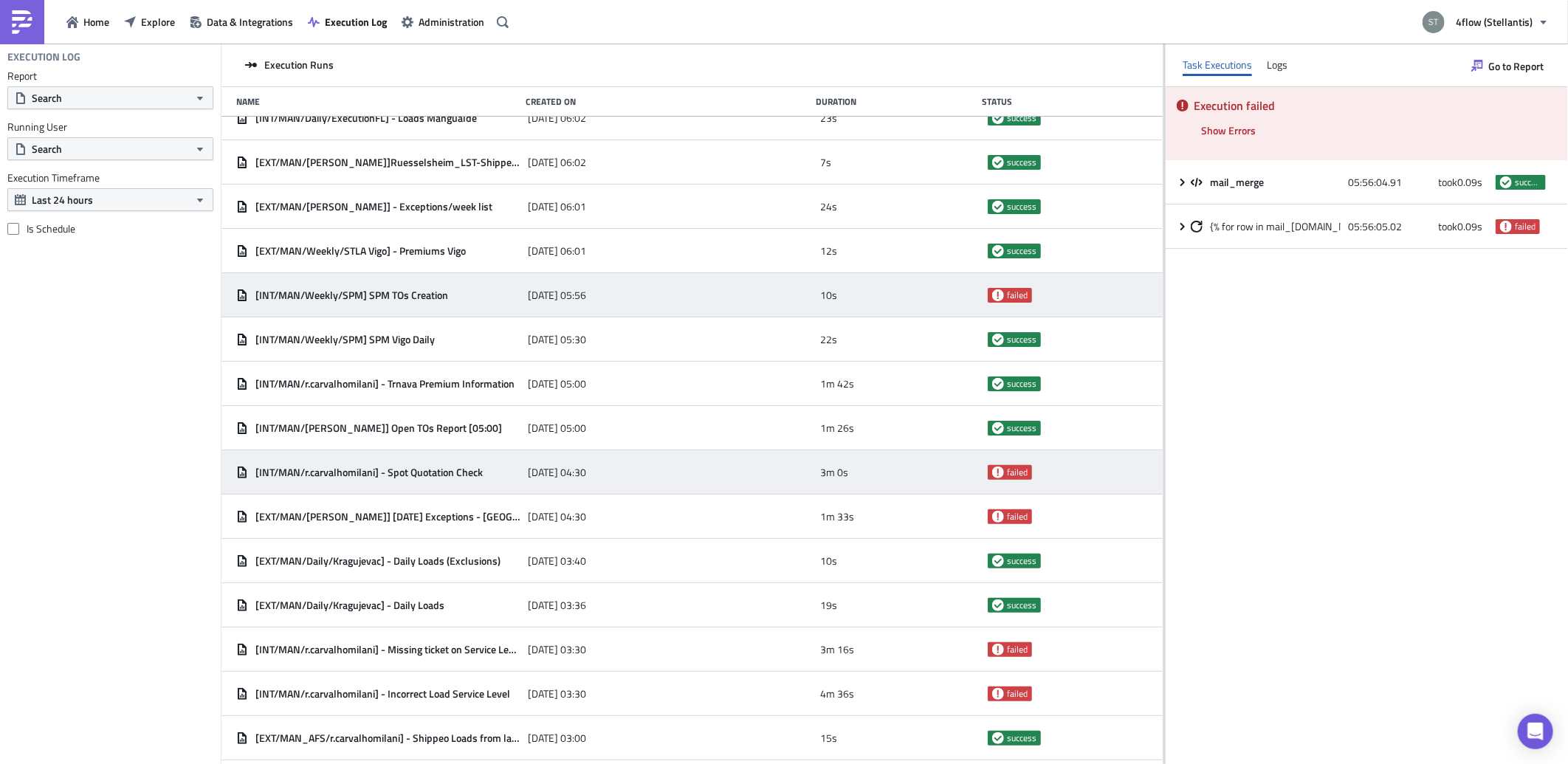
scroll to position [953, 0]
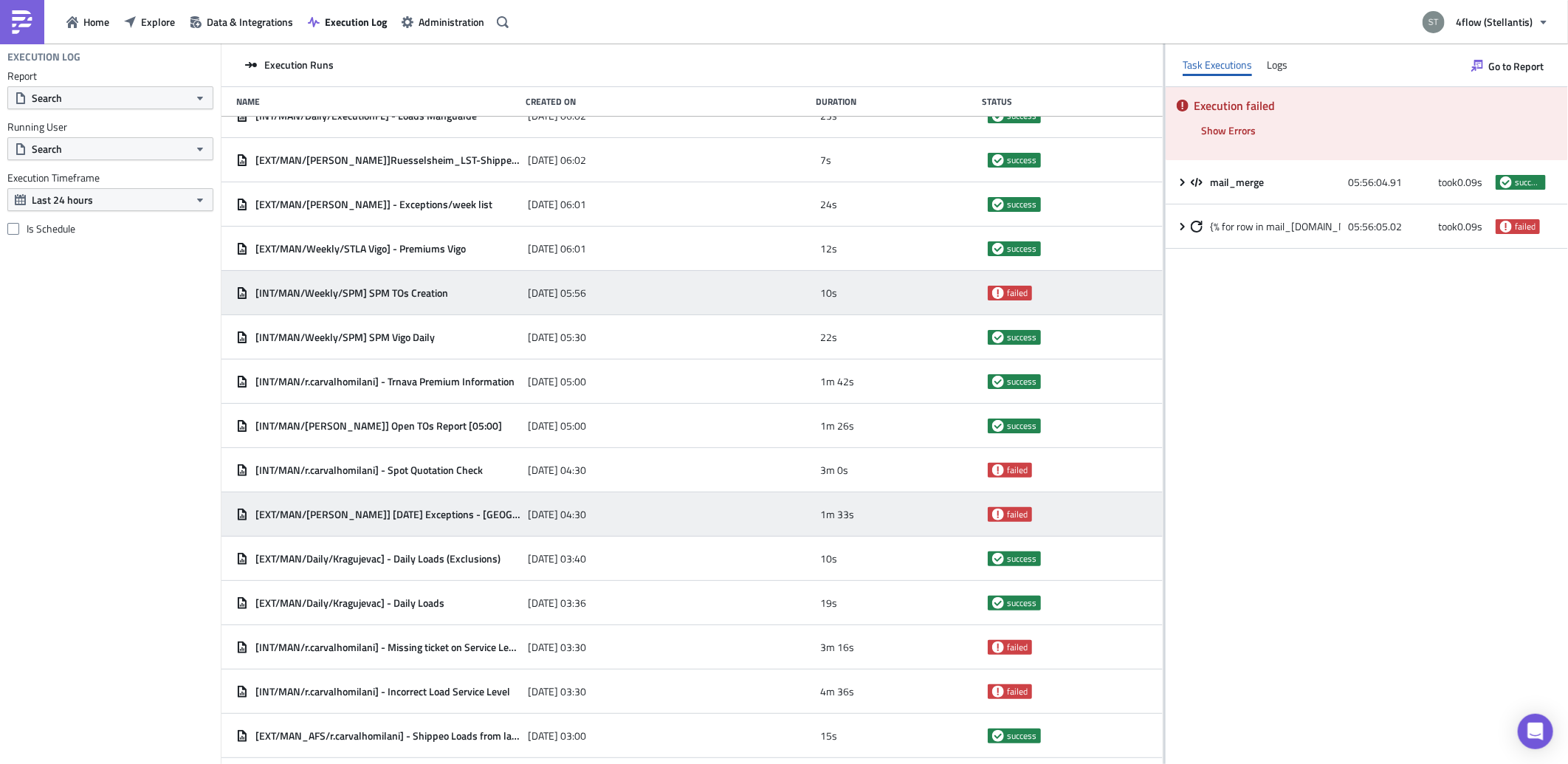
click at [579, 523] on div "[DATE] 04:30" at bounding box center [670, 514] width 285 height 27
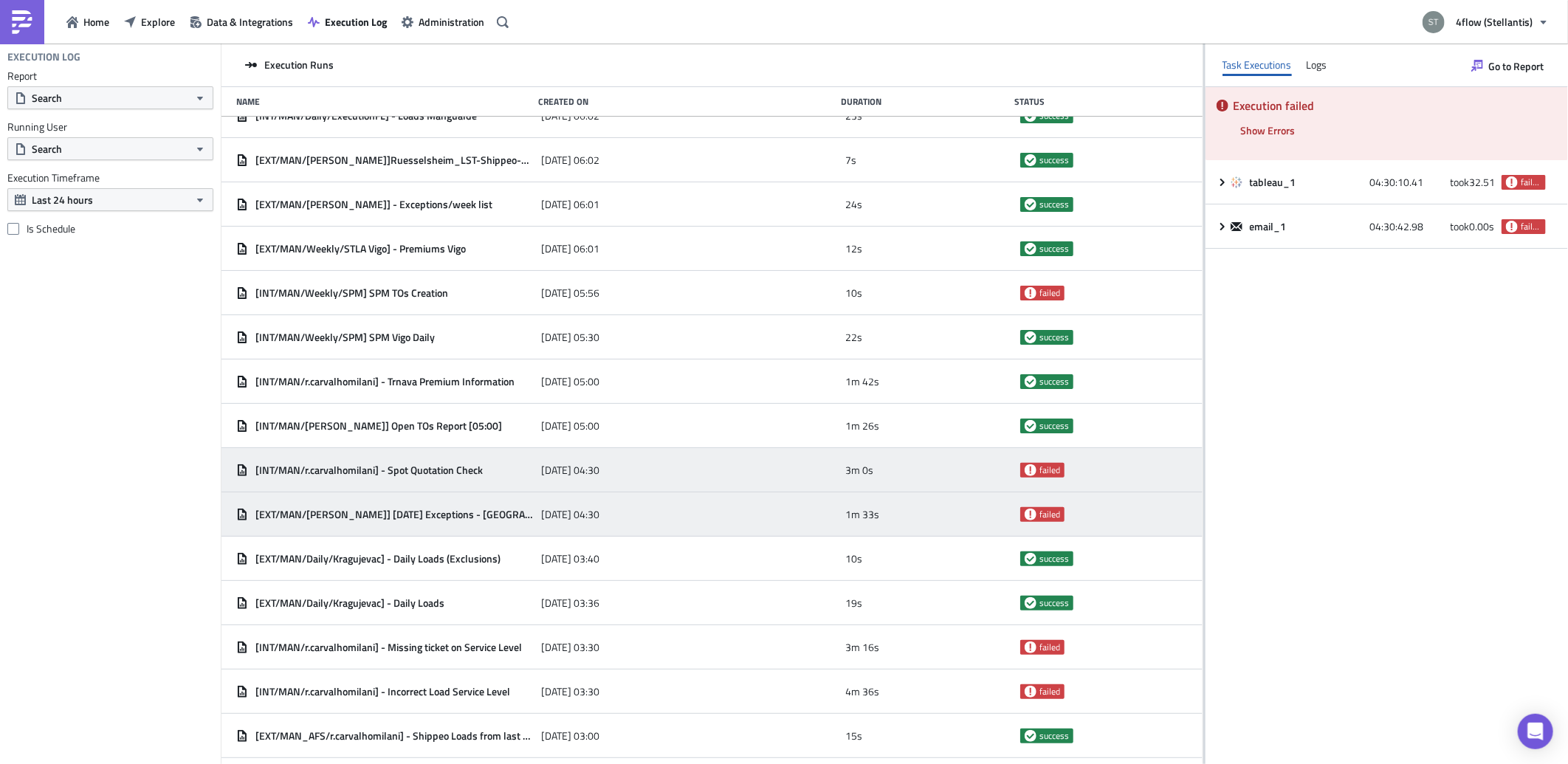
click at [631, 476] on div "[DATE] 04:30" at bounding box center [690, 470] width 298 height 27
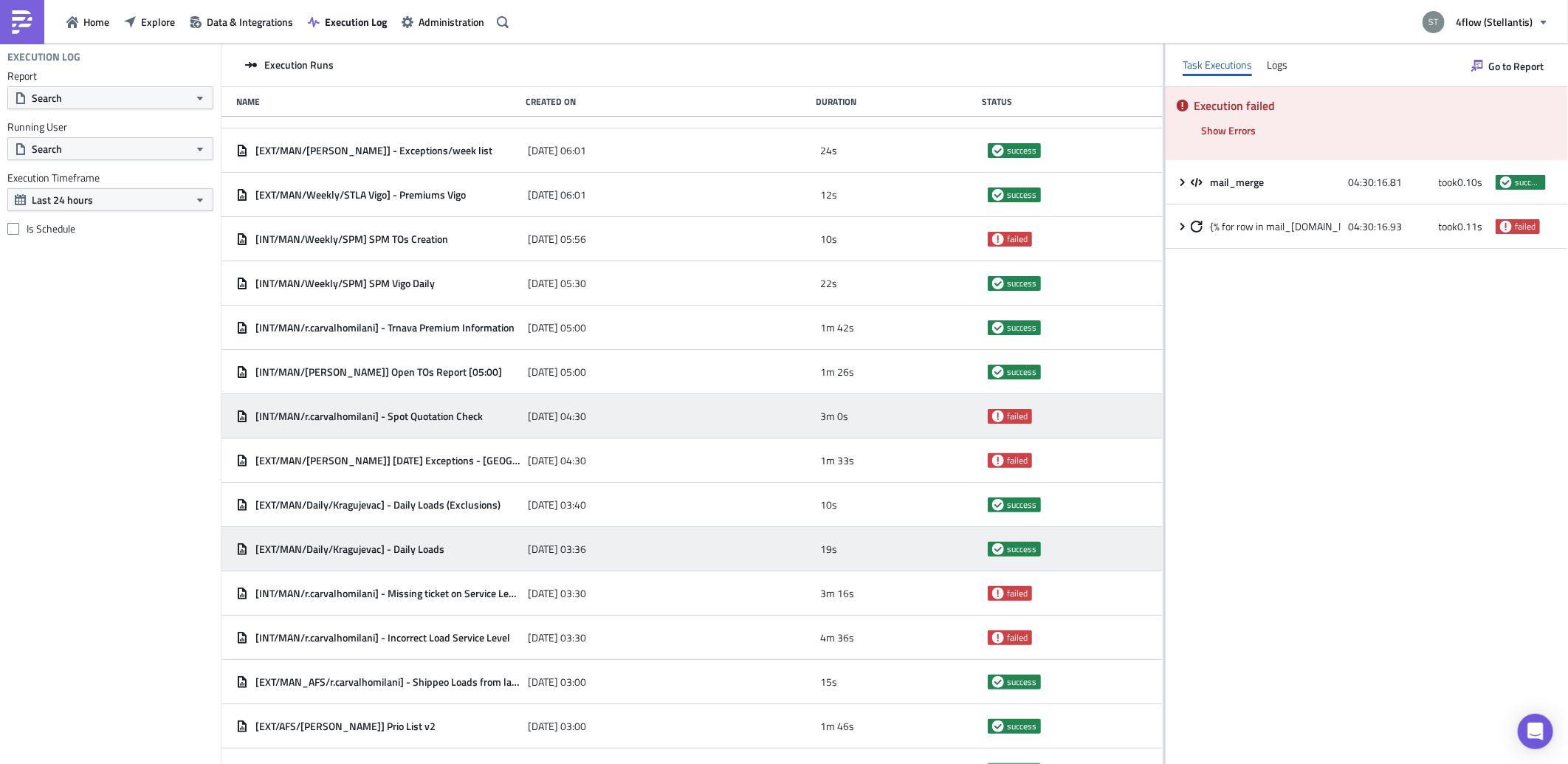
scroll to position [1035, 0]
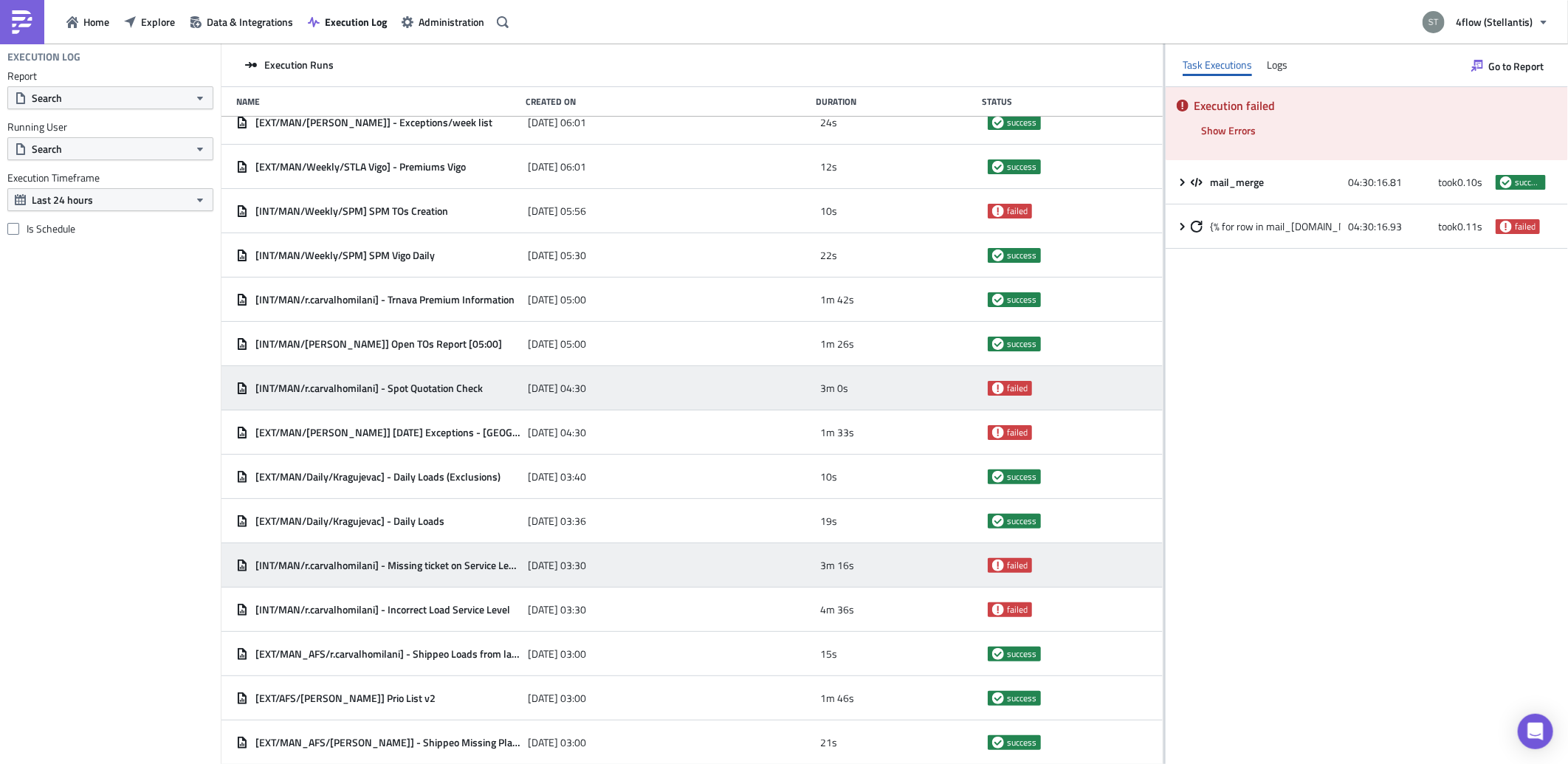
click at [630, 570] on div "[DATE] 03:30" at bounding box center [670, 565] width 285 height 27
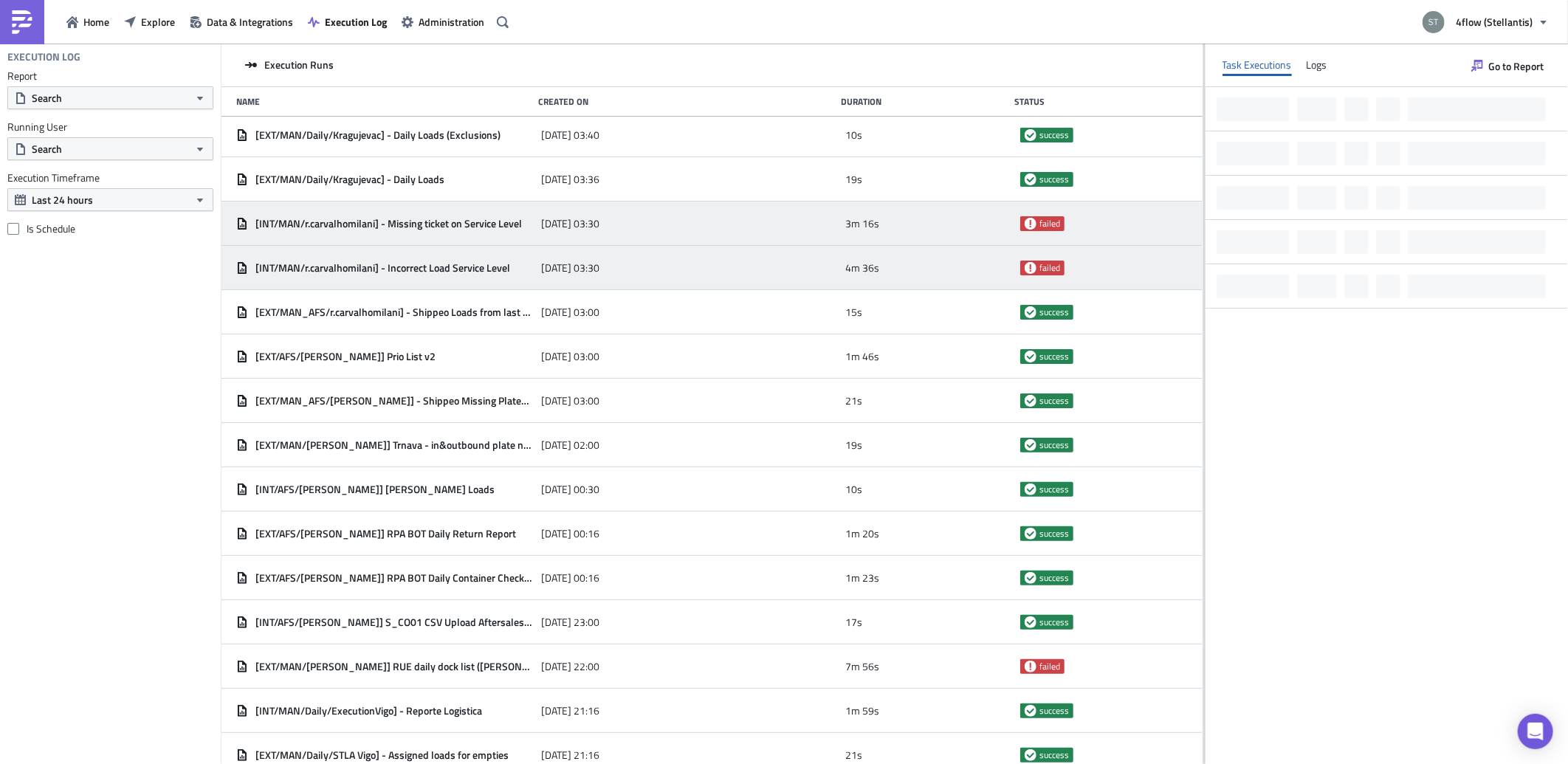
scroll to position [1527, 0]
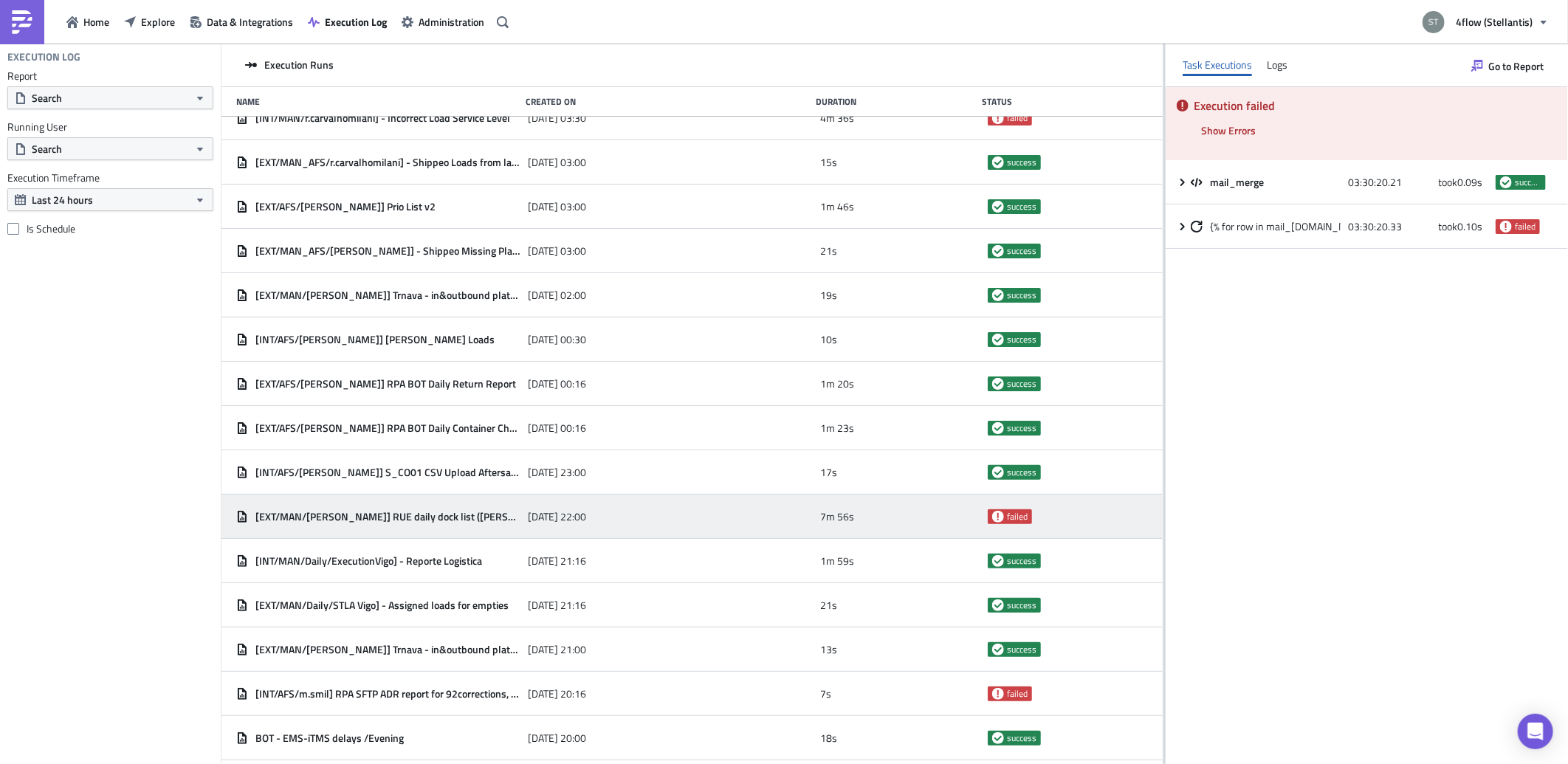
click at [622, 519] on div "[DATE] 22:00" at bounding box center [670, 516] width 285 height 27
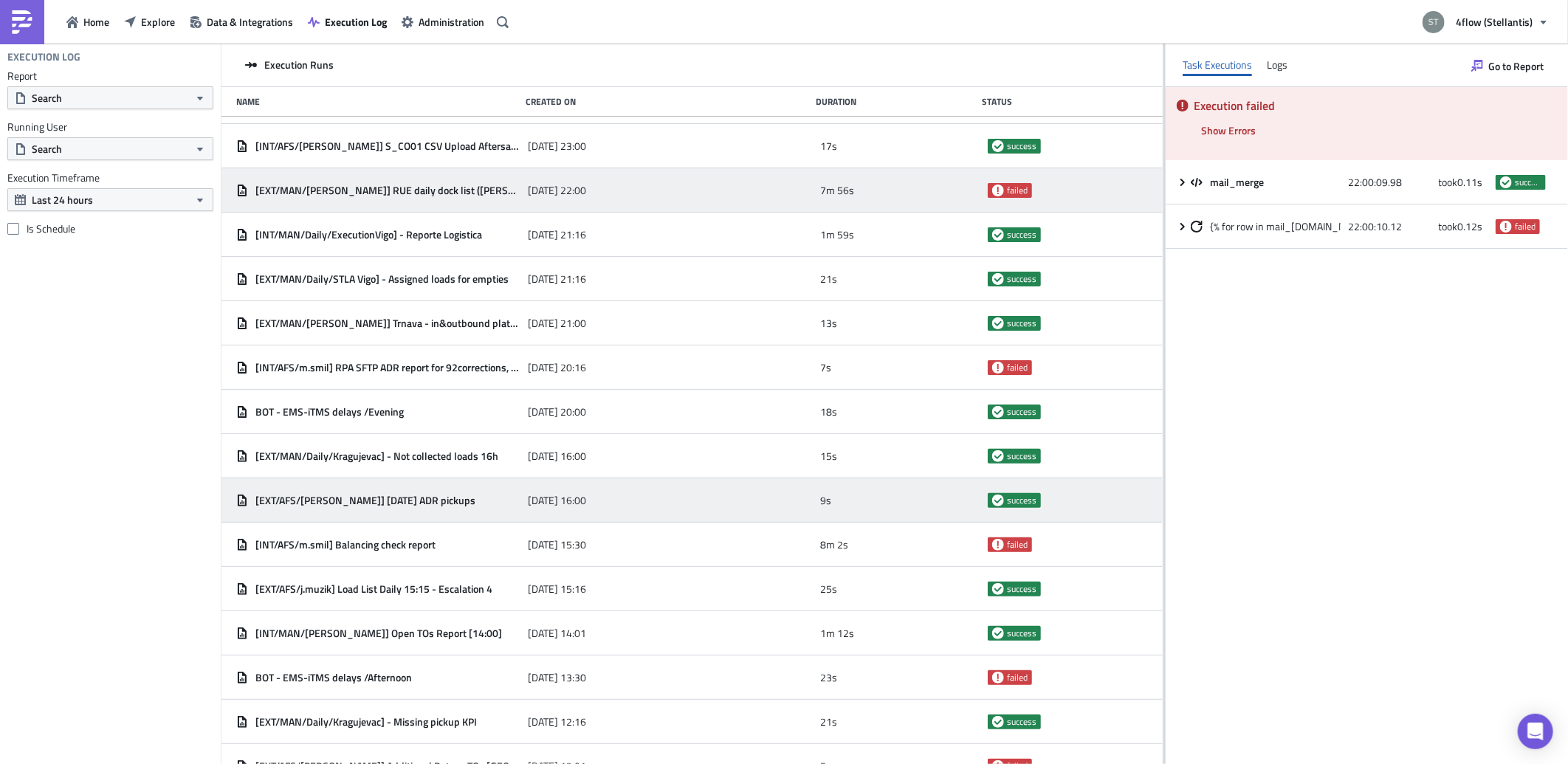
scroll to position [1691, 0]
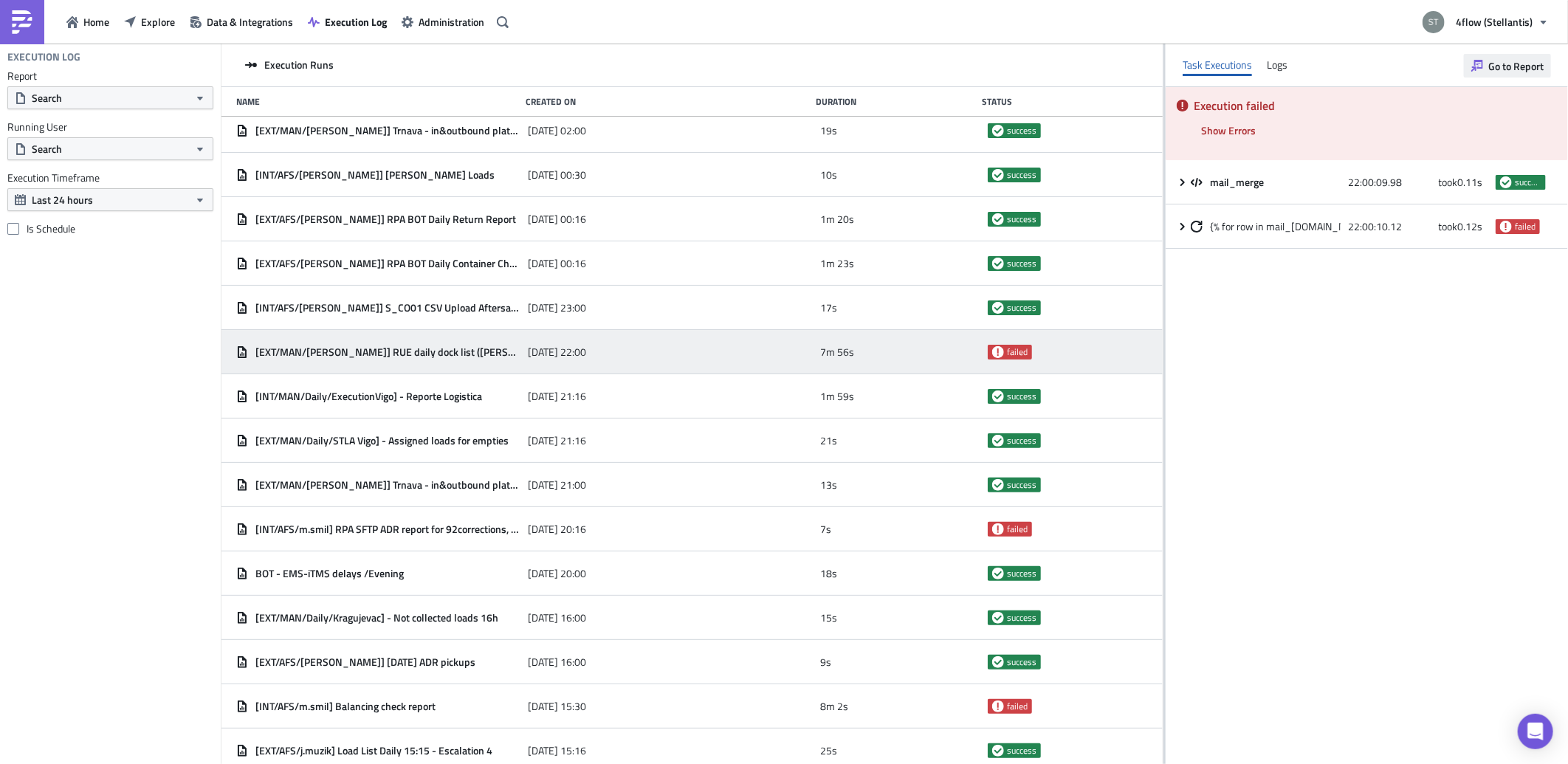
click at [1485, 61] on button "Go to Report" at bounding box center [1507, 65] width 87 height 23
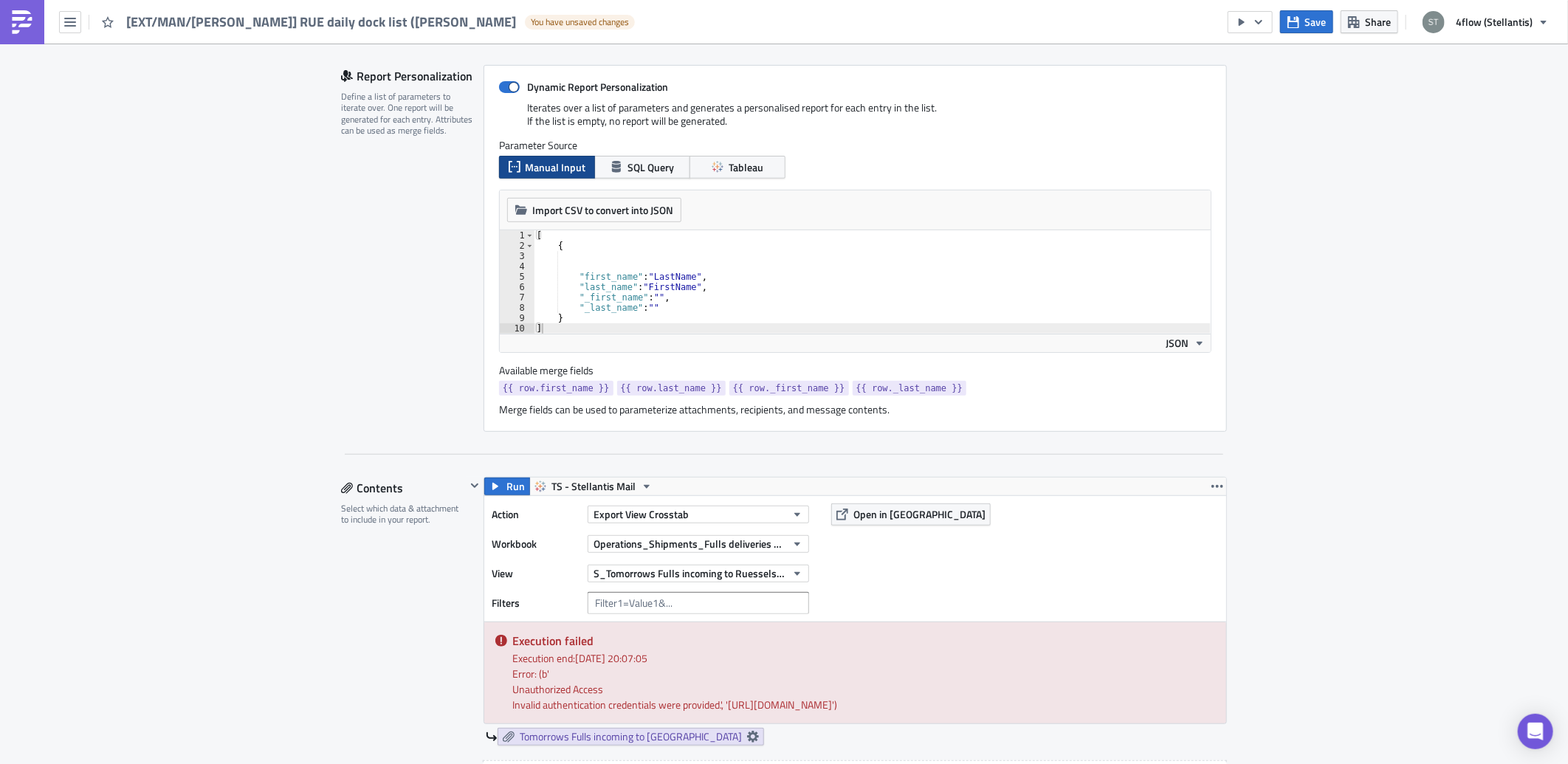
scroll to position [491, 0]
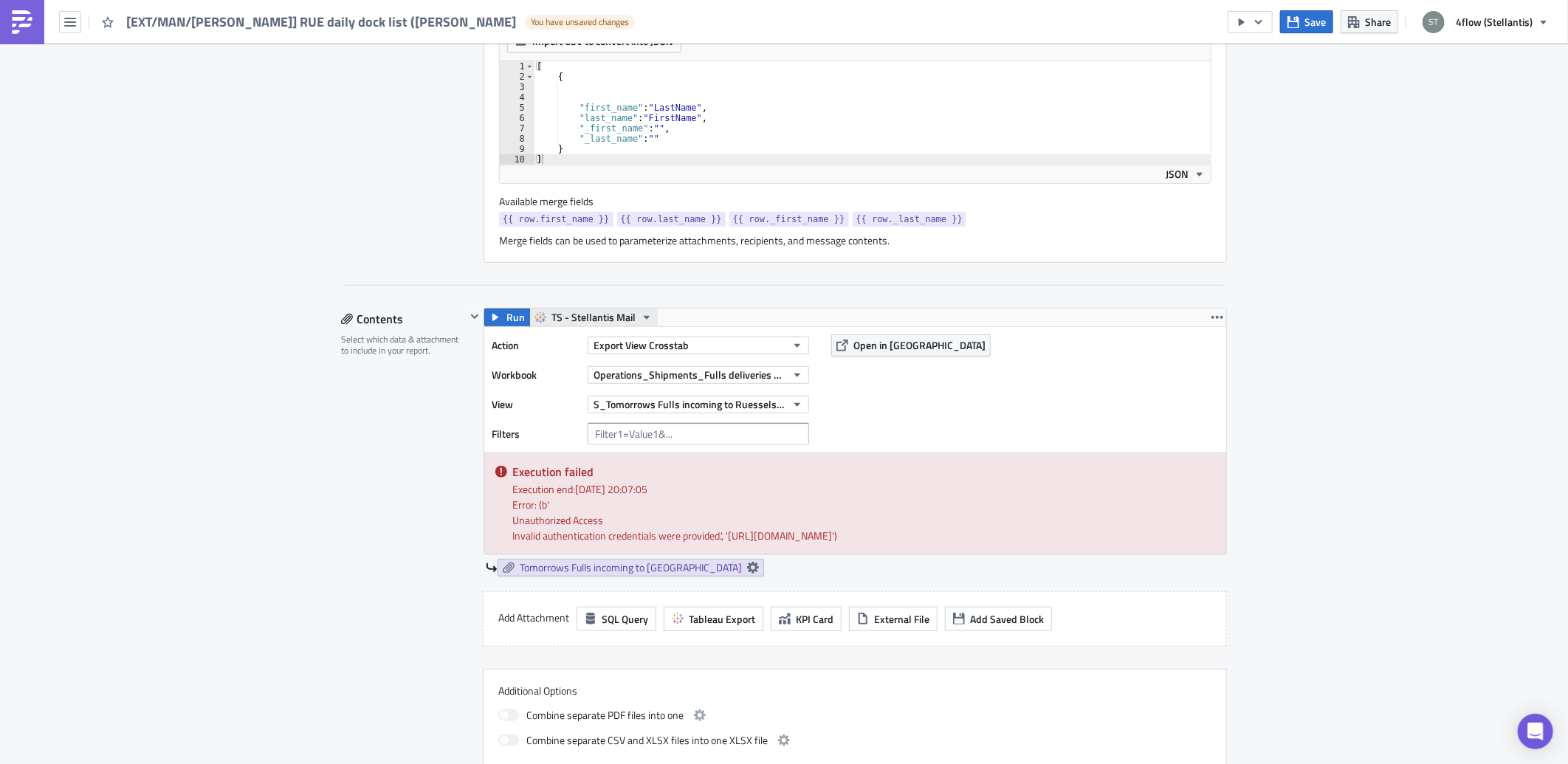
click at [600, 315] on span "TS - Stellantis Mail" at bounding box center [593, 317] width 84 height 18
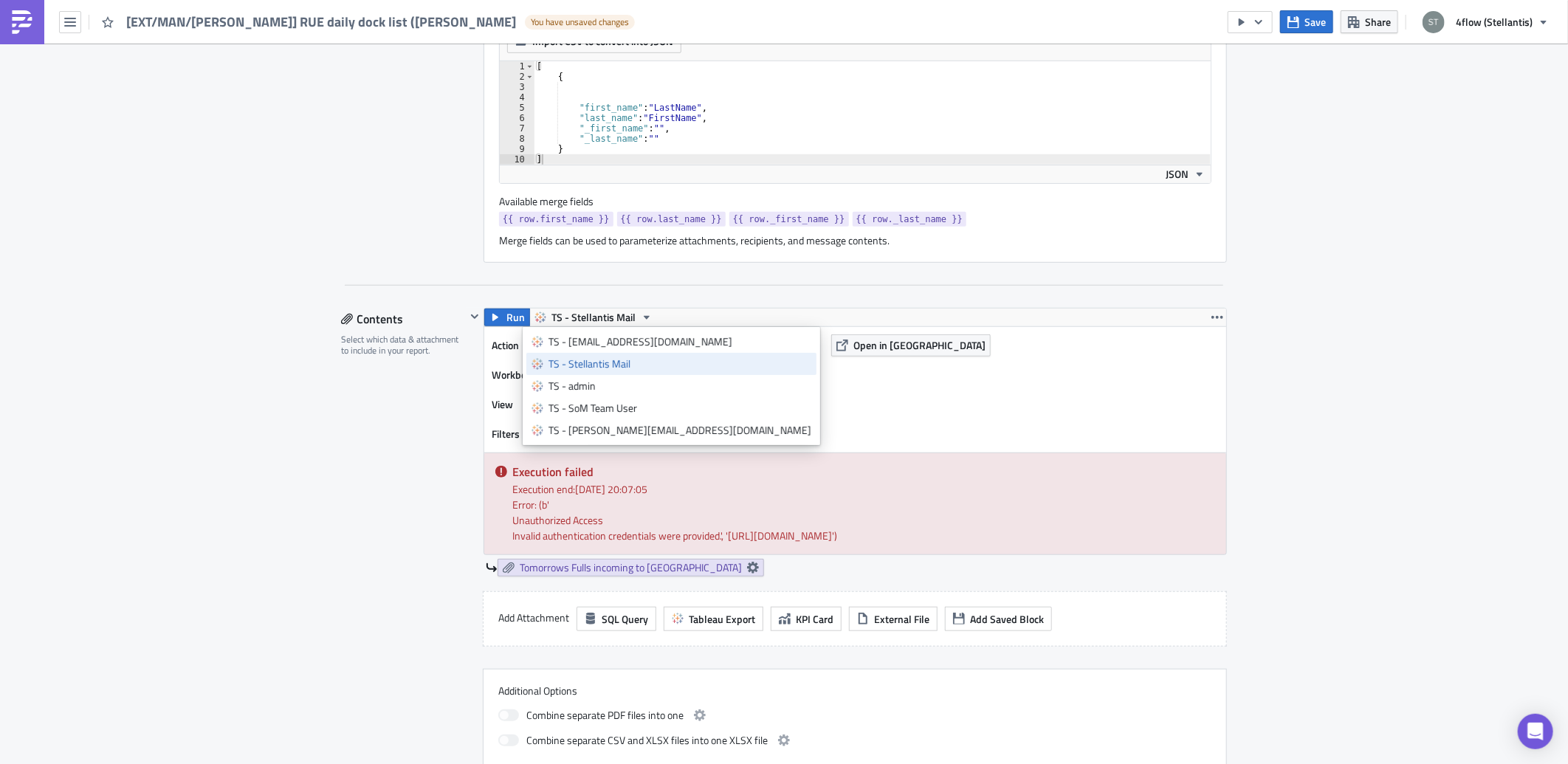
click at [601, 364] on div "TS - Stellantis Mail" at bounding box center [679, 363] width 262 height 15
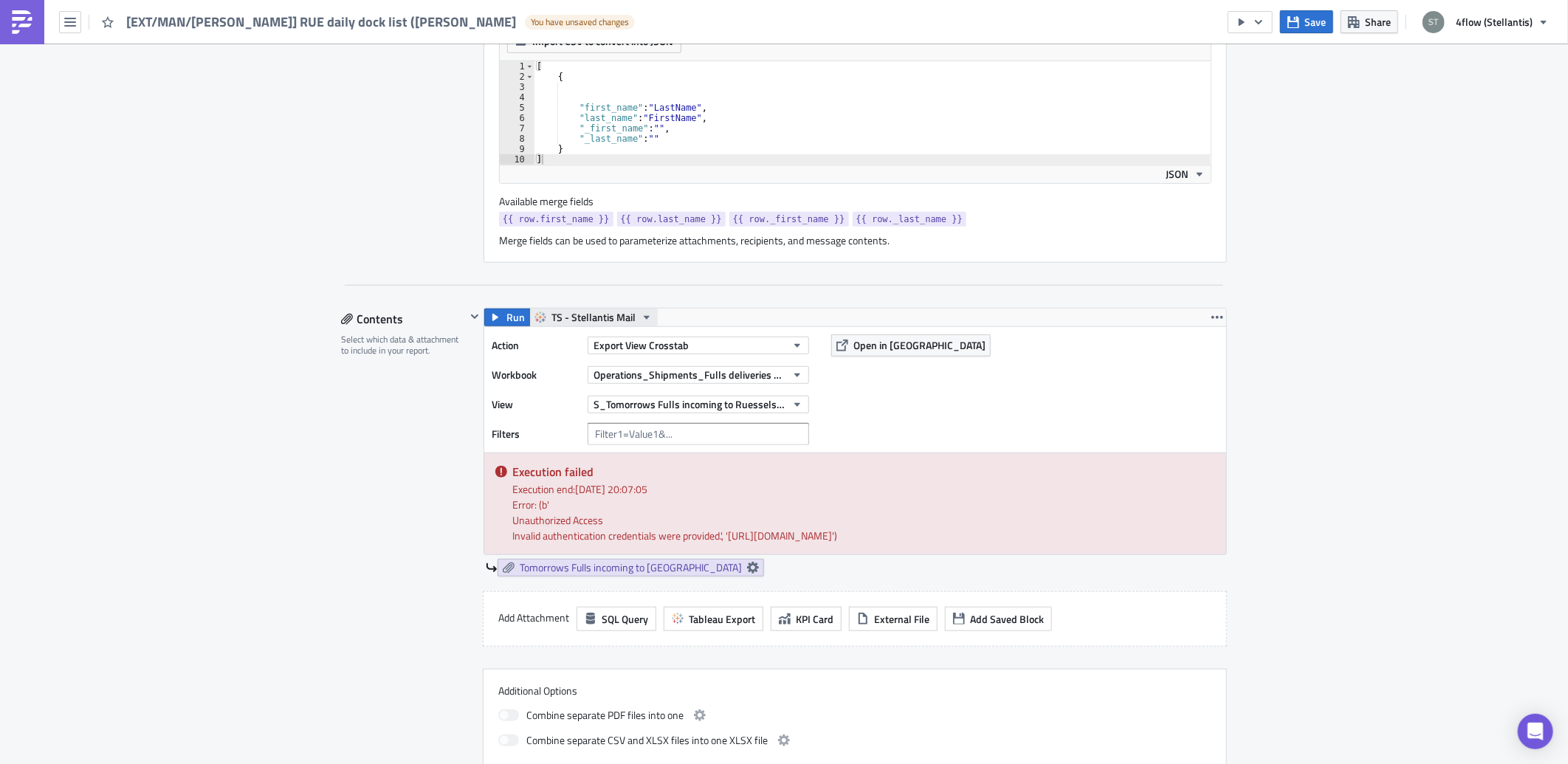
click at [562, 311] on span "TS - Stellantis Mail" at bounding box center [593, 317] width 84 height 18
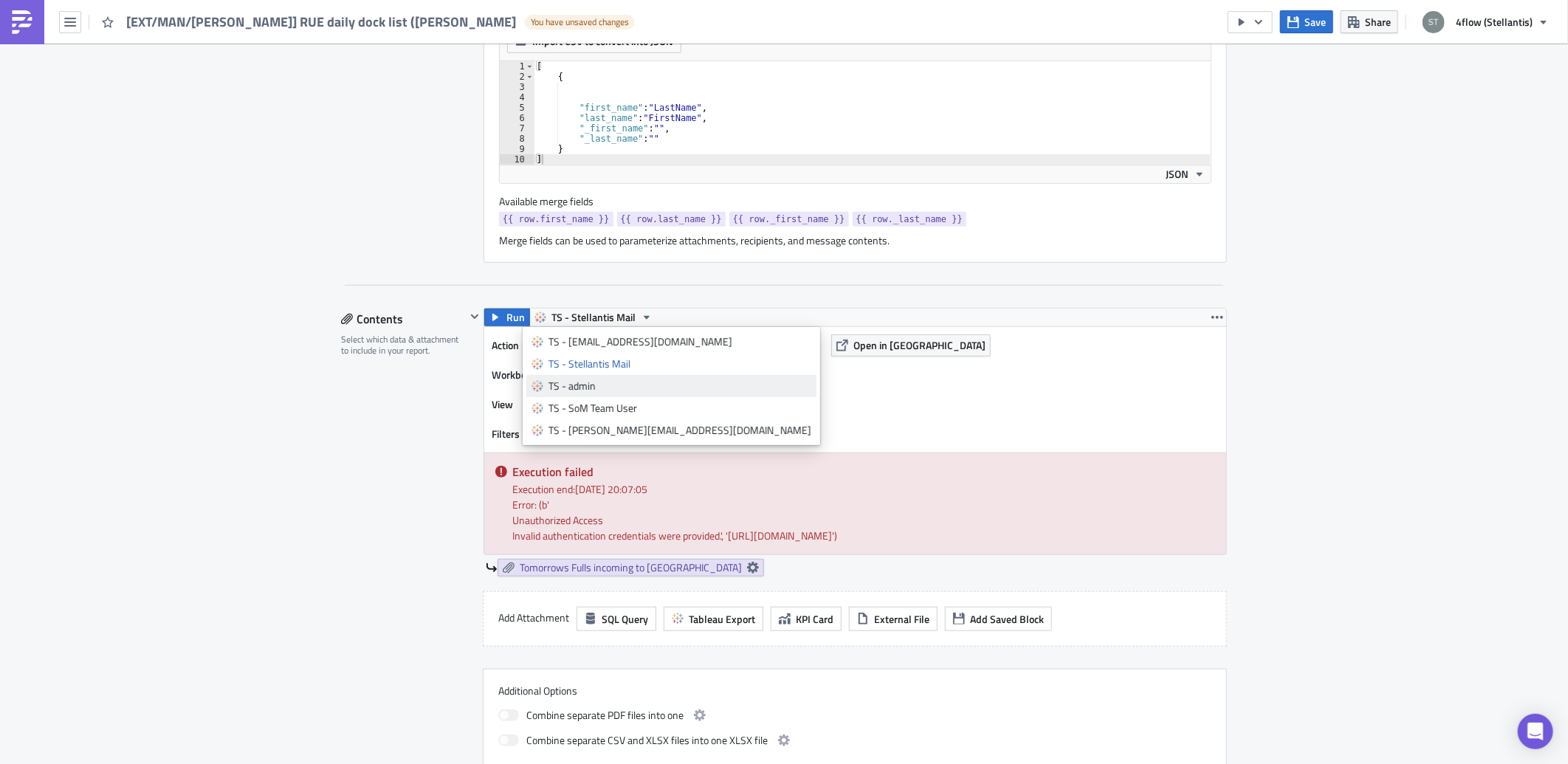
click at [583, 379] on div "TS - admin" at bounding box center [679, 385] width 262 height 15
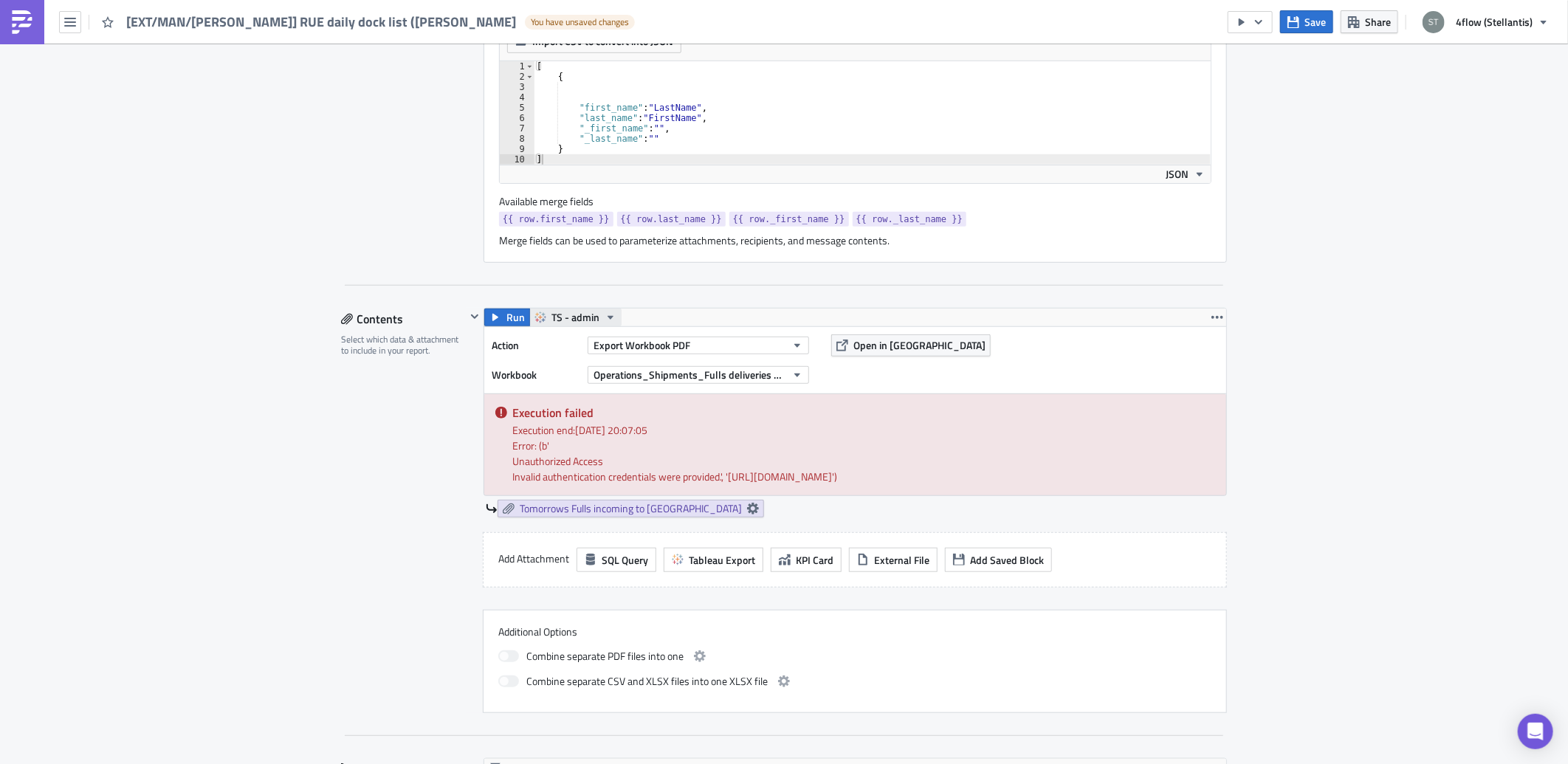
click at [569, 320] on span "TS - admin" at bounding box center [575, 317] width 48 height 18
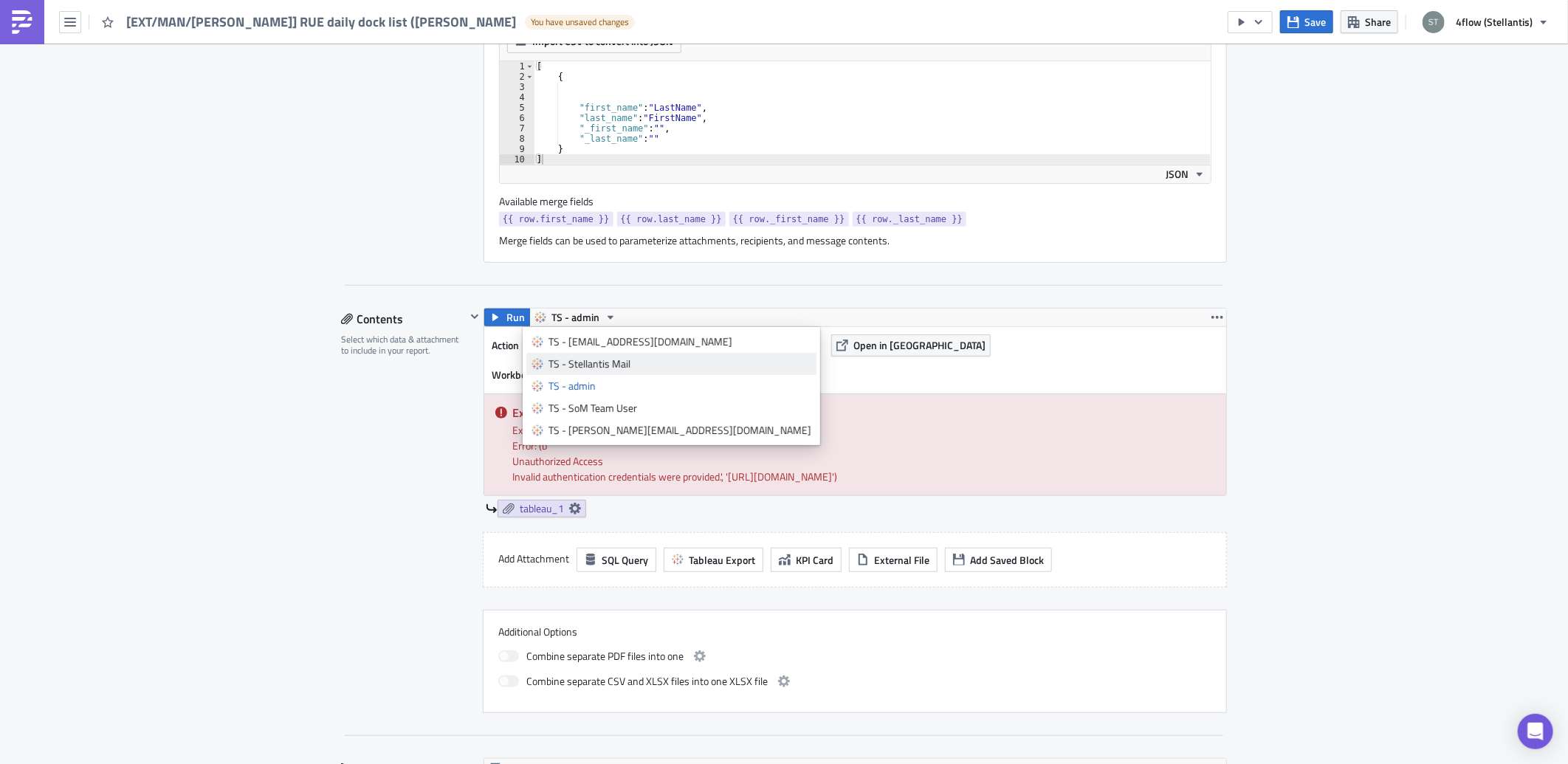
click at [609, 365] on div "TS - Stellantis Mail" at bounding box center [679, 363] width 262 height 15
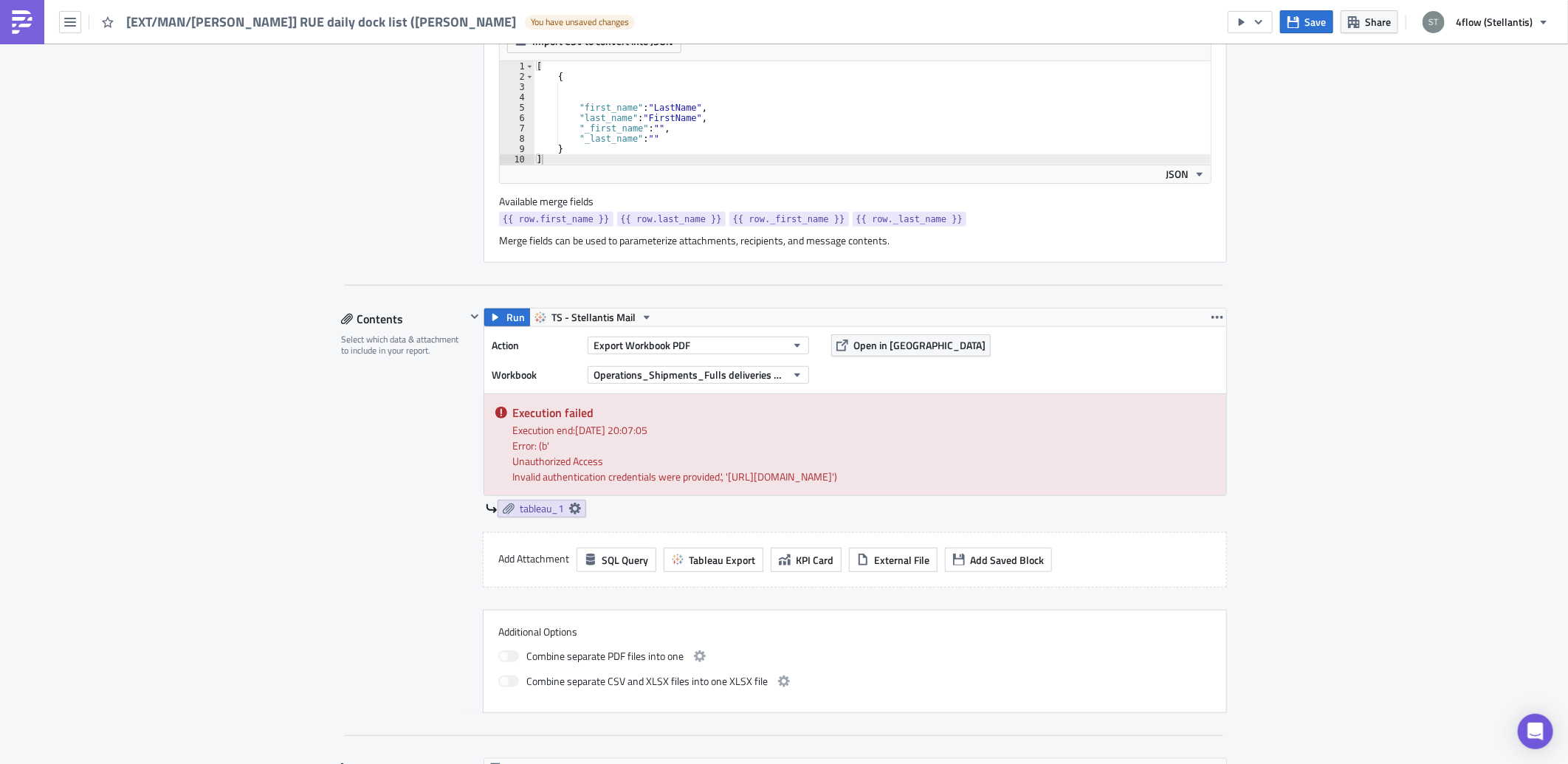
click at [356, 478] on div "Contents Select which data & attachment to include in your report." at bounding box center [403, 510] width 125 height 405
click at [510, 316] on span "Run" at bounding box center [515, 317] width 18 height 18
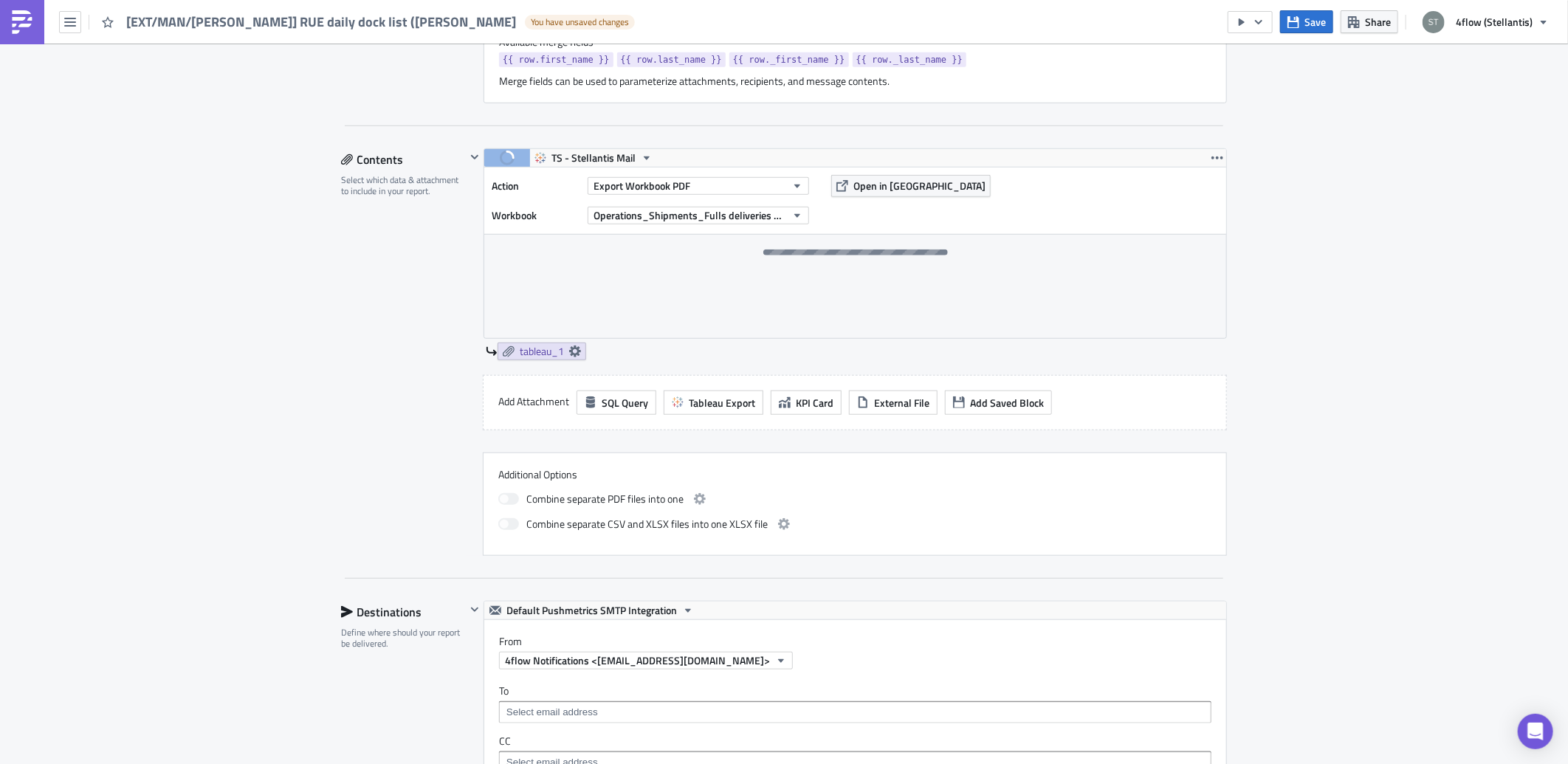
scroll to position [656, 0]
click at [866, 188] on span "Open in [GEOGRAPHIC_DATA]" at bounding box center [919, 182] width 132 height 15
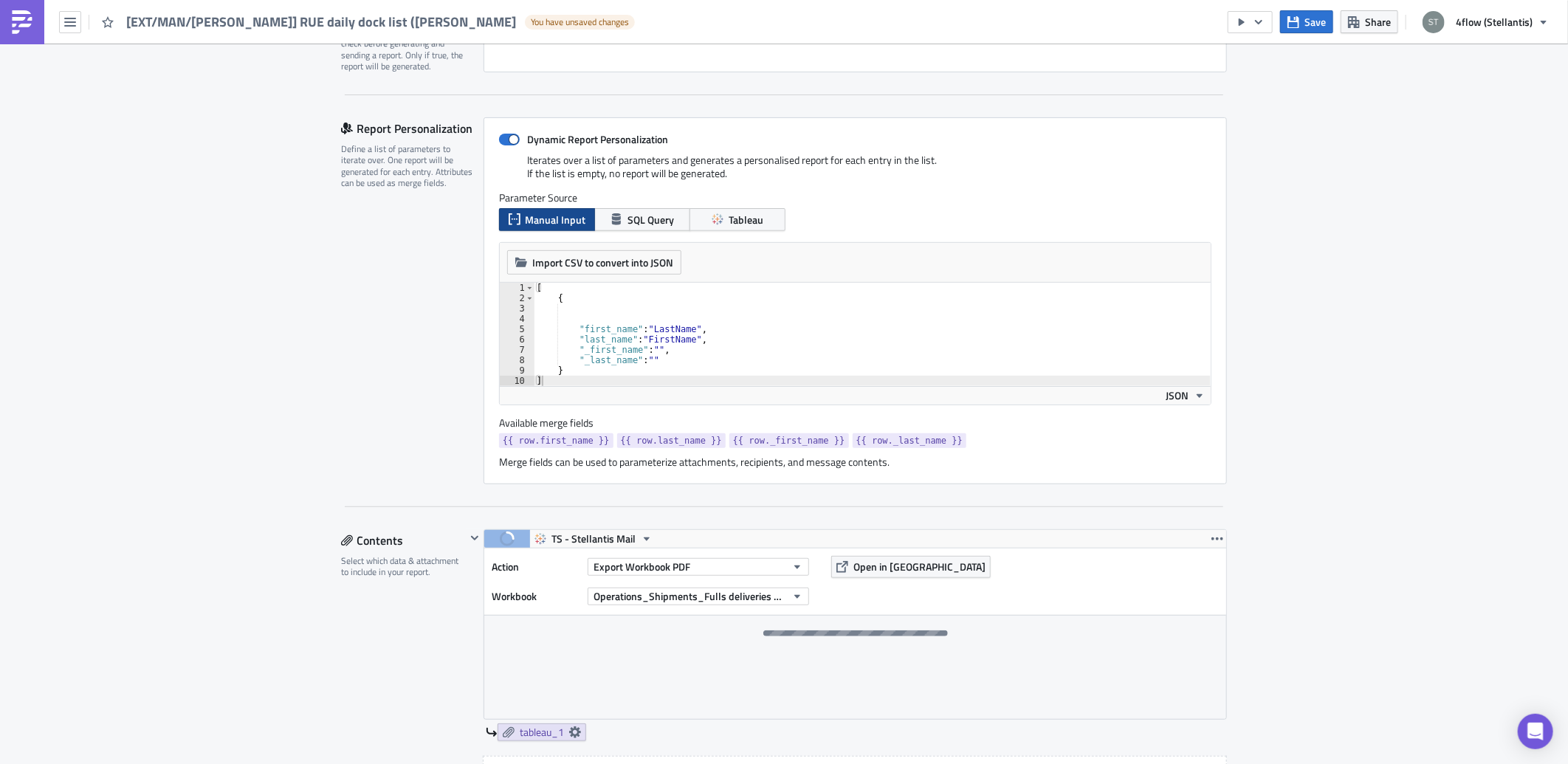
scroll to position [163, 0]
